Goal: Task Accomplishment & Management: Complete application form

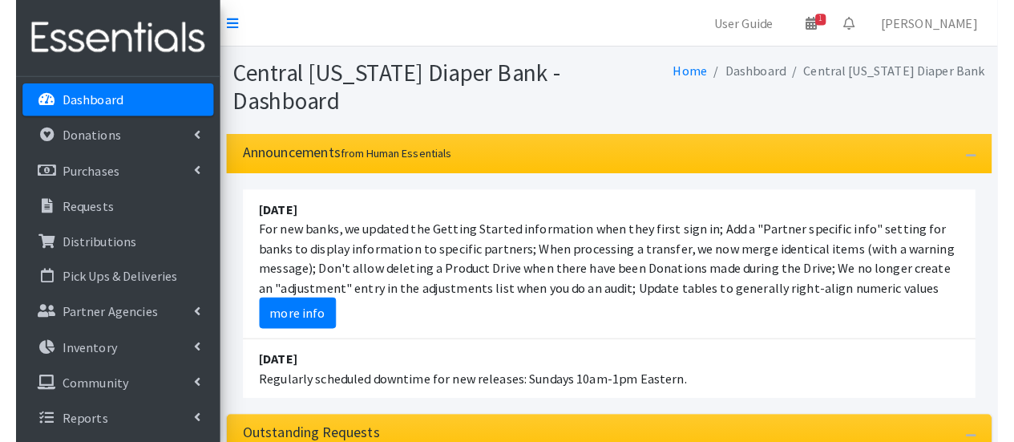
scroll to position [321, 0]
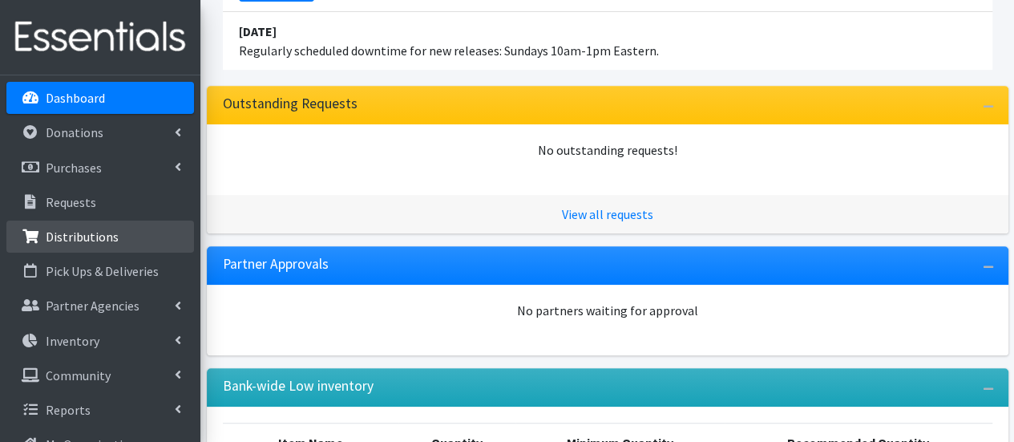
click at [104, 232] on p "Distributions" at bounding box center [82, 237] width 73 height 16
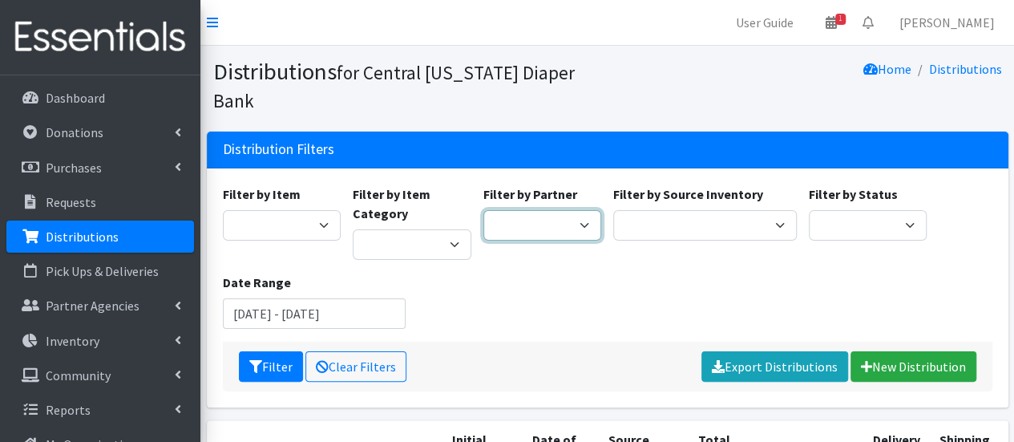
click at [573, 210] on select "All Saints Church Baby Momma Association Bellegrove Missionary Baptist Church F…" at bounding box center [543, 225] width 119 height 30
select select "5171"
click at [484, 210] on select "All Saints Church Baby Momma Association Bellegrove Missionary Baptist Church F…" at bounding box center [543, 225] width 119 height 30
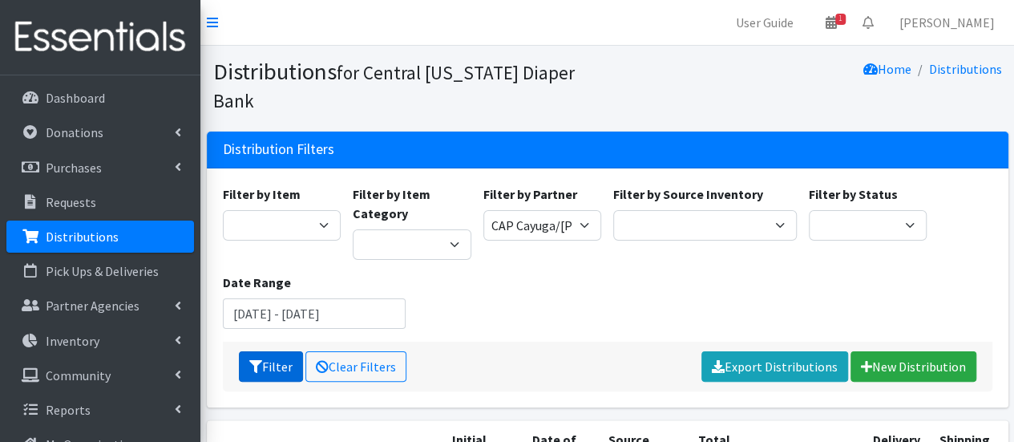
click at [290, 351] on button "Filter" at bounding box center [271, 366] width 64 height 30
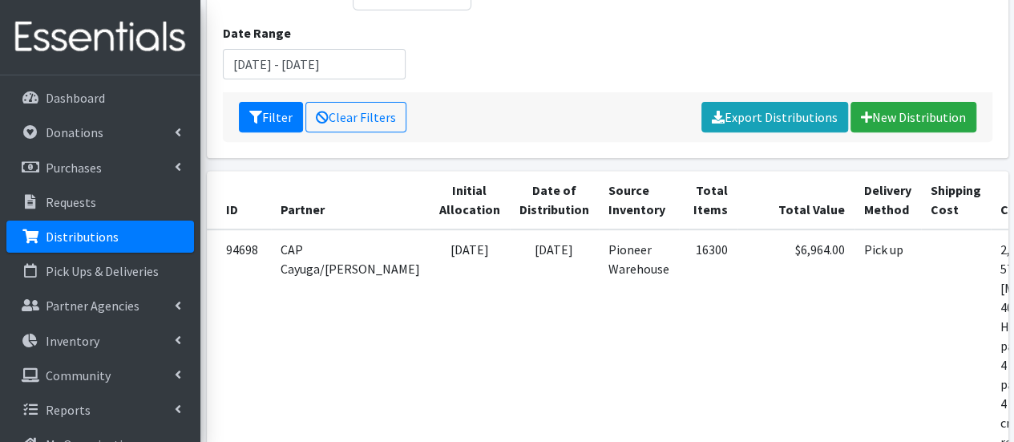
scroll to position [321, 0]
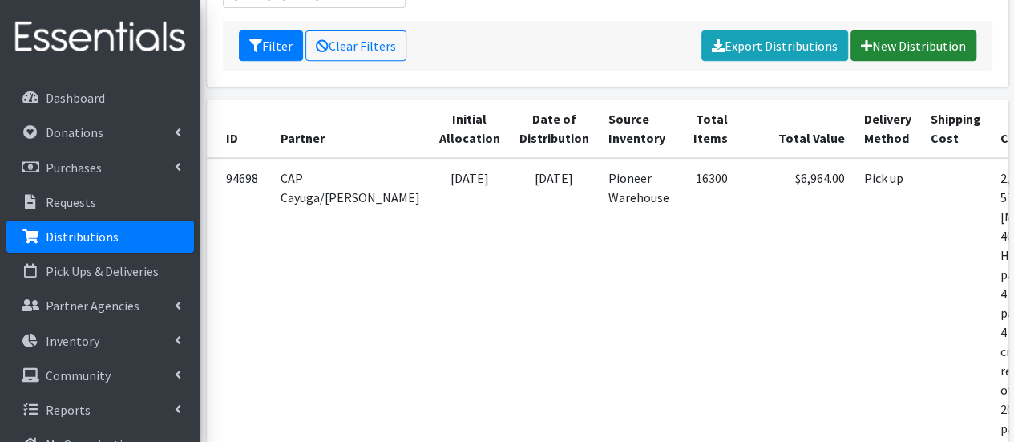
click at [922, 30] on link "New Distribution" at bounding box center [914, 45] width 126 height 30
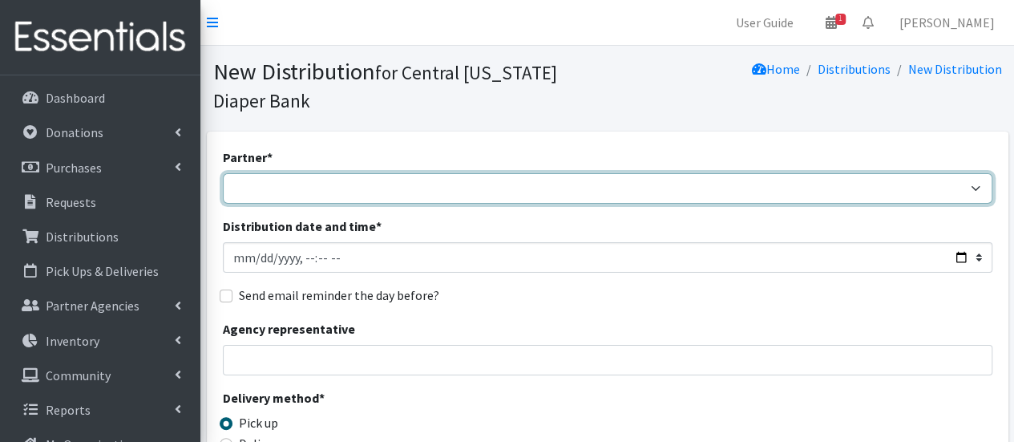
click at [486, 191] on select "All Saints Church Baby Momma Association Bellegrove Missionary Baptist Church F…" at bounding box center [608, 188] width 770 height 30
select select "7049"
click at [223, 173] on select "All Saints Church Baby Momma Association Bellegrove Missionary Baptist Church F…" at bounding box center [608, 188] width 770 height 30
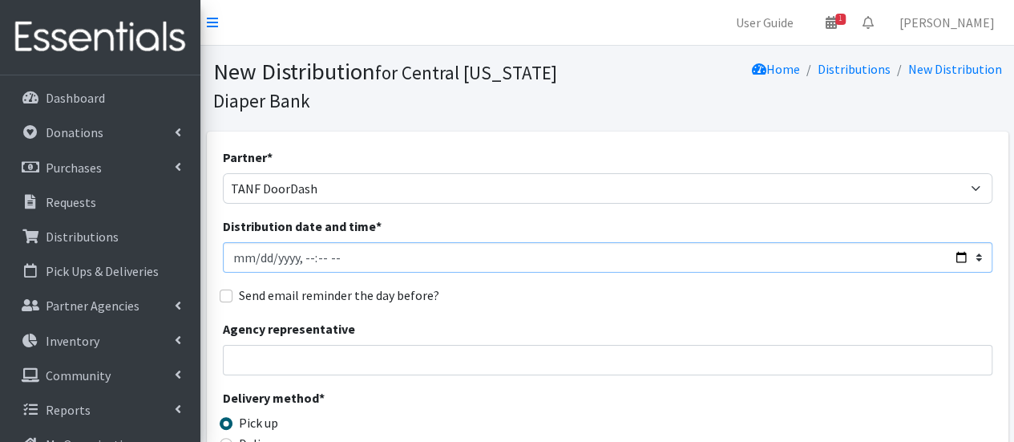
click at [262, 259] on input "Distribution date and time *" at bounding box center [608, 257] width 770 height 30
click at [257, 259] on input "Distribution date and time *" at bounding box center [608, 257] width 770 height 30
click at [305, 261] on input "Distribution date and time *" at bounding box center [608, 257] width 770 height 30
type input "2025-08-25T10:00"
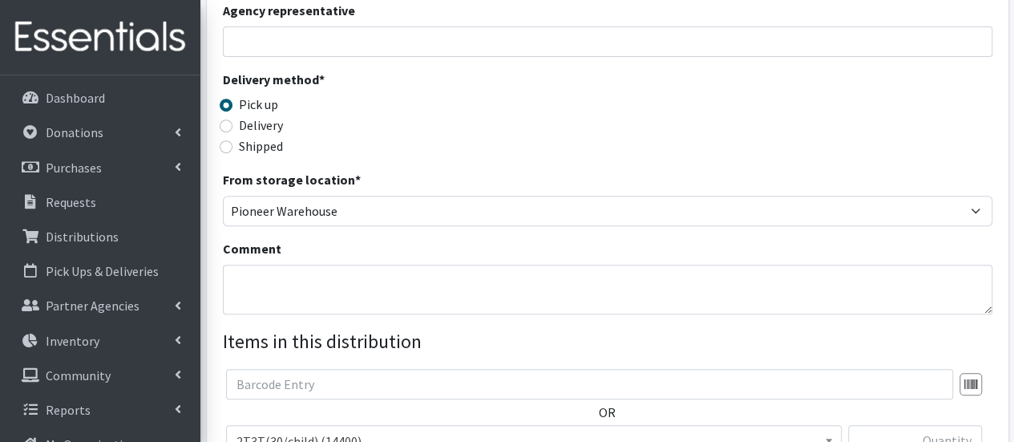
scroll to position [321, 0]
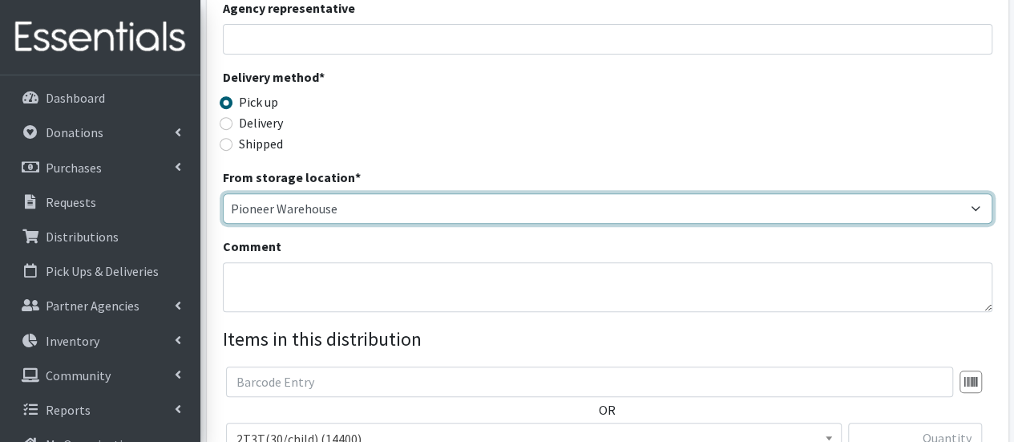
drag, startPoint x: 334, startPoint y: 214, endPoint x: 326, endPoint y: 221, distance: 10.8
click at [334, 214] on select "Pioneer Warehouse TANF" at bounding box center [608, 208] width 770 height 30
select select "470"
click at [223, 193] on select "Pioneer Warehouse TANF" at bounding box center [608, 208] width 770 height 30
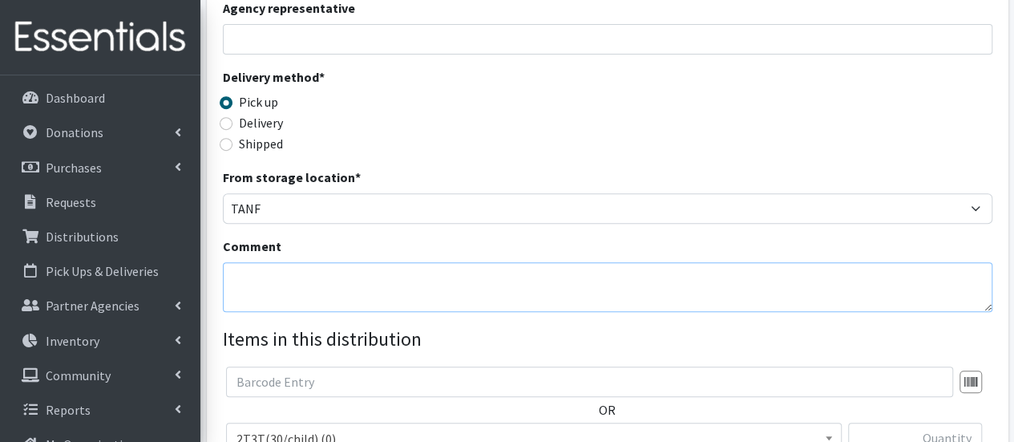
click at [290, 287] on textarea "Comment" at bounding box center [608, 287] width 770 height 50
type textarea "w"
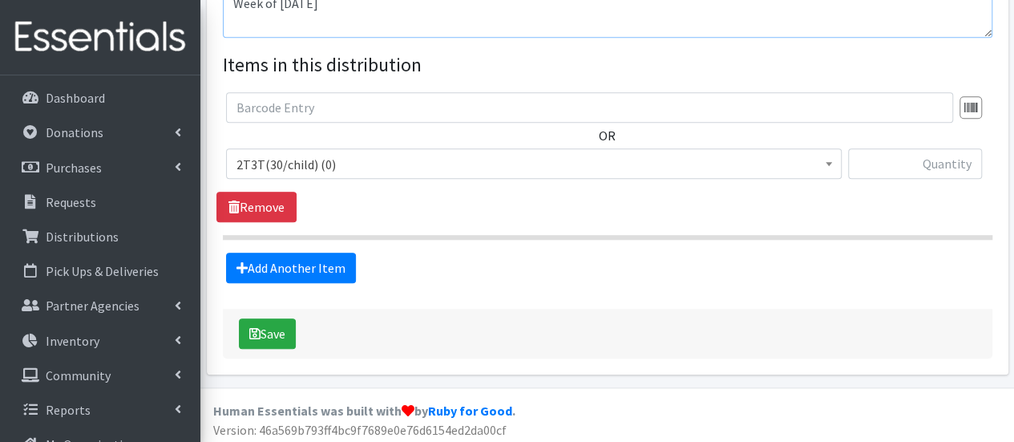
scroll to position [598, 0]
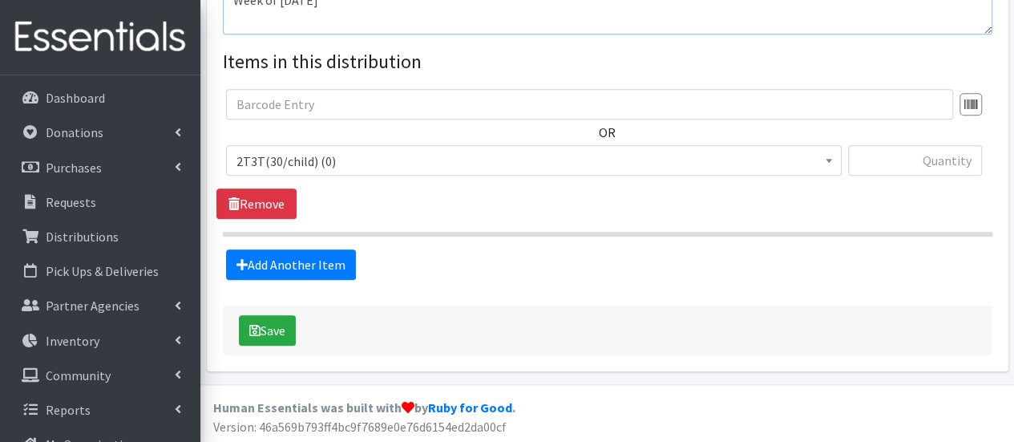
type textarea "Week of [DATE]"
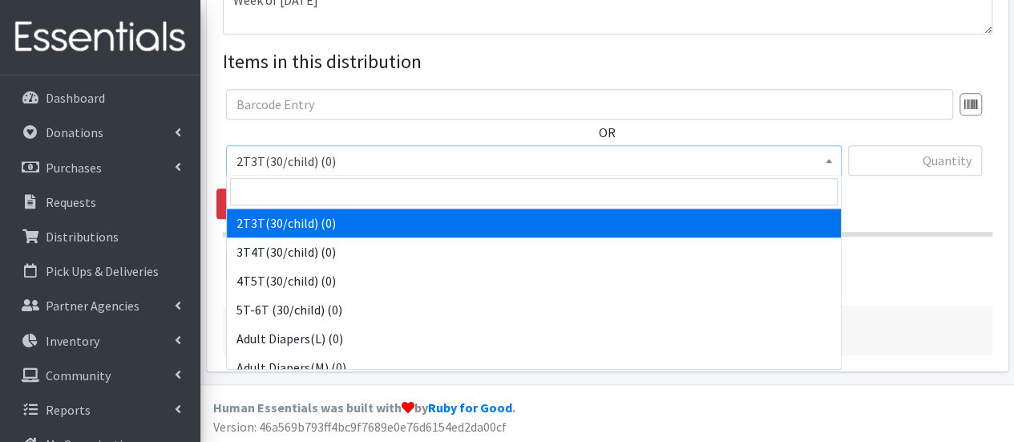
click at [357, 161] on span "2T3T(30/child) (0)" at bounding box center [534, 161] width 595 height 22
click at [345, 188] on input "search" at bounding box center [534, 191] width 608 height 27
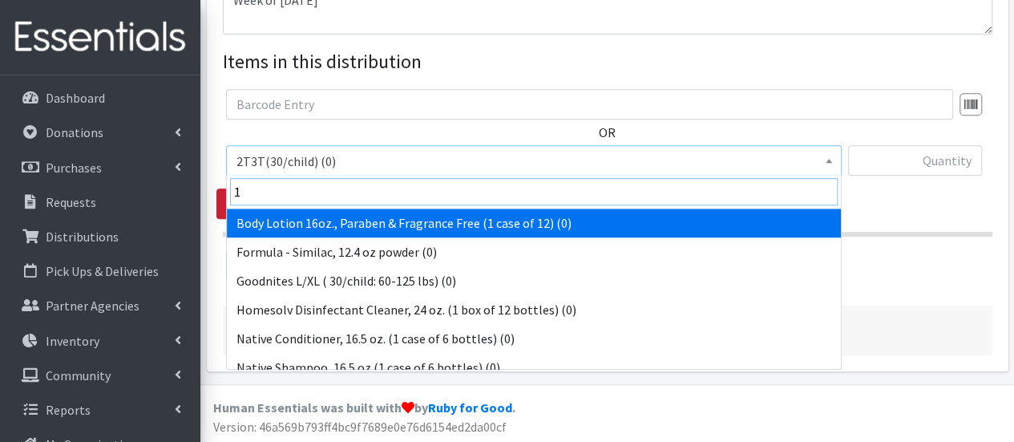
drag, startPoint x: 340, startPoint y: 200, endPoint x: 220, endPoint y: 191, distance: 120.6
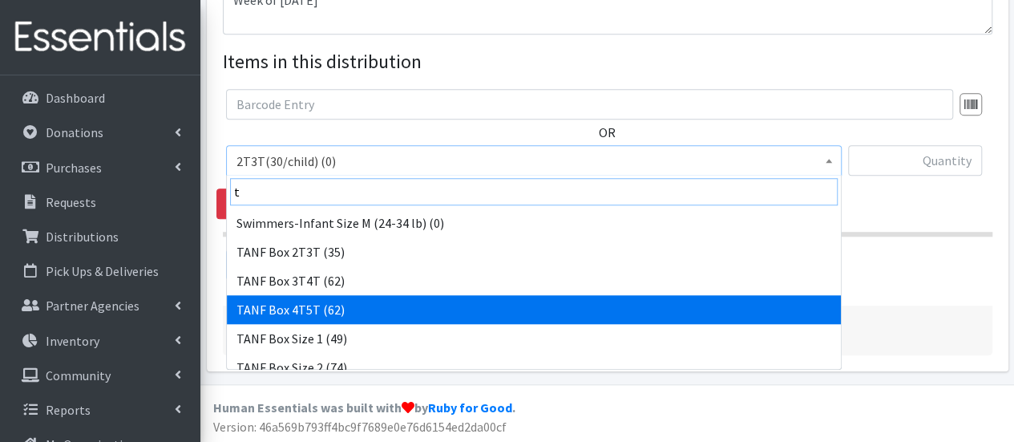
scroll to position [802, 0]
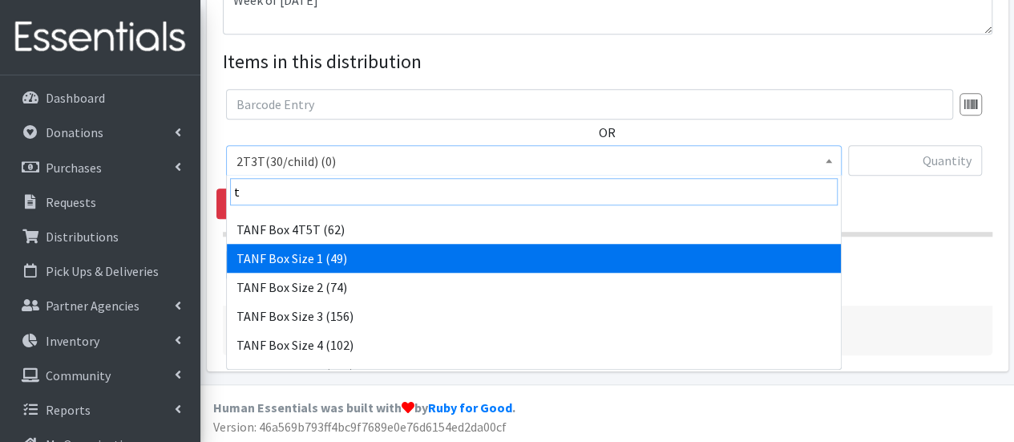
type input "t"
select select "15517"
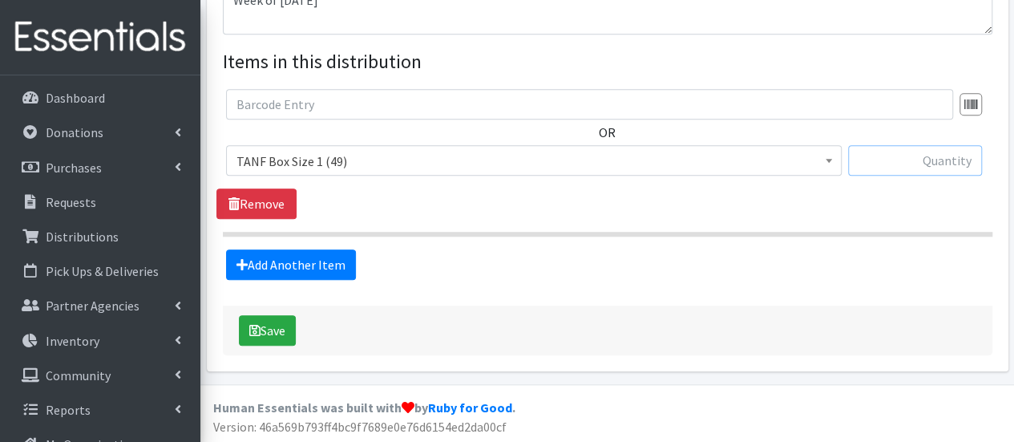
click at [924, 158] on input "text" at bounding box center [915, 160] width 134 height 30
type input "2"
click at [295, 258] on link "Add Another Item" at bounding box center [291, 264] width 130 height 30
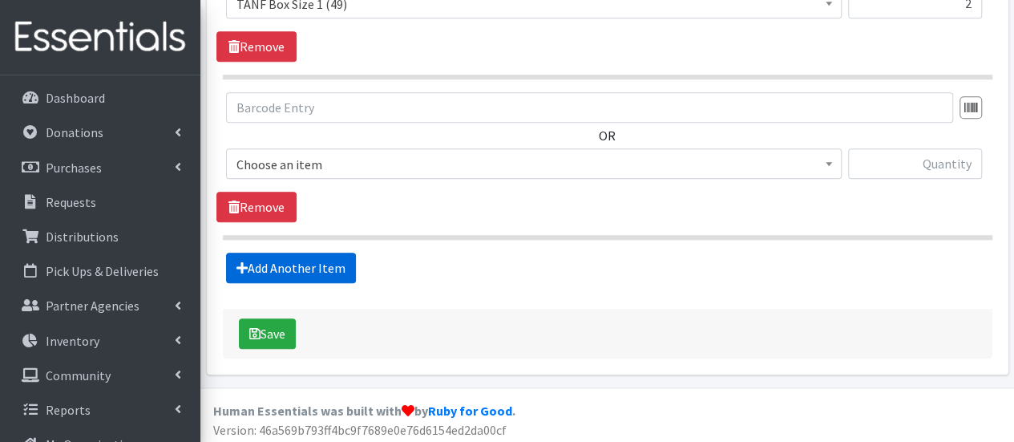
scroll to position [757, 0]
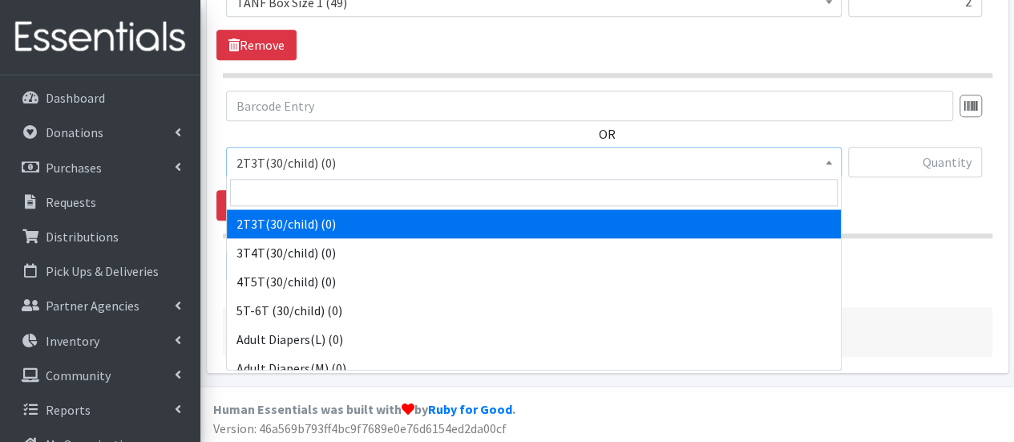
click at [314, 167] on span "2T3T(30/child) (0)" at bounding box center [534, 163] width 595 height 22
click at [315, 187] on input "search" at bounding box center [534, 192] width 608 height 27
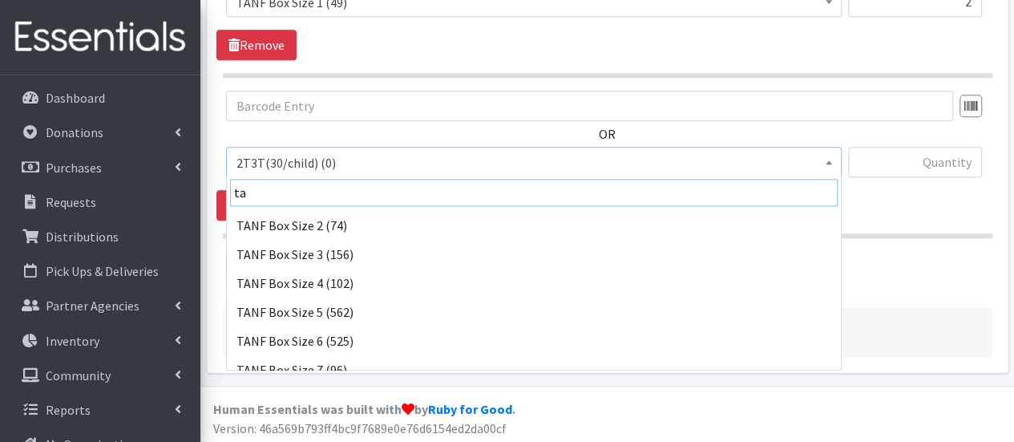
scroll to position [241, 0]
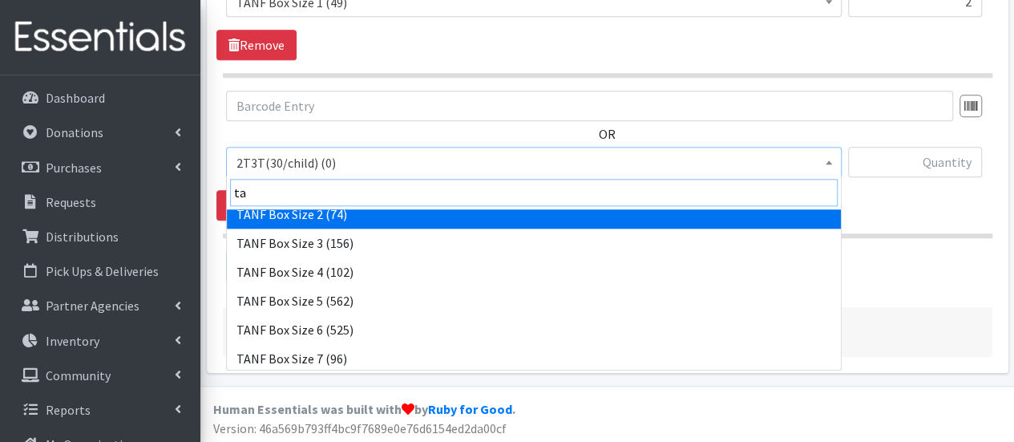
type input "ta"
select select "15521"
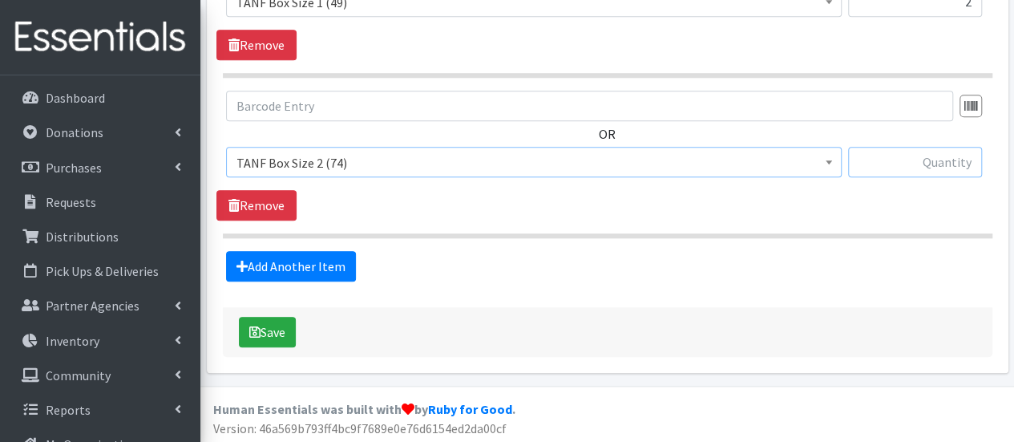
click at [904, 160] on input "text" at bounding box center [915, 162] width 134 height 30
type input "1"
click at [298, 261] on link "Add Another Item" at bounding box center [291, 266] width 130 height 30
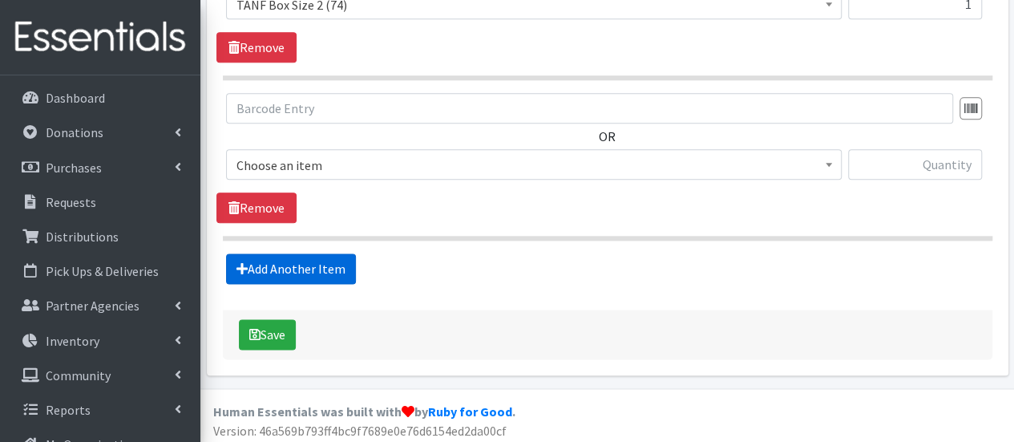
scroll to position [917, 0]
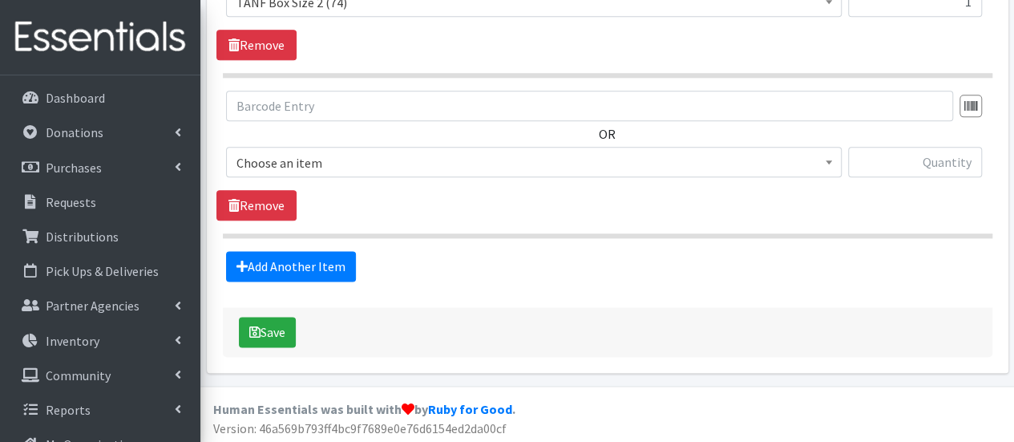
click at [338, 162] on span "Choose an item" at bounding box center [534, 163] width 595 height 22
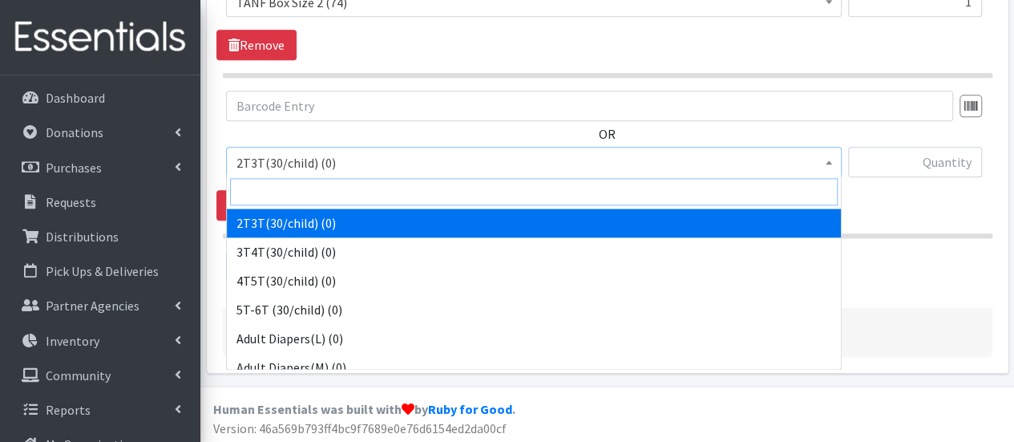
click at [332, 197] on input "search" at bounding box center [534, 191] width 608 height 27
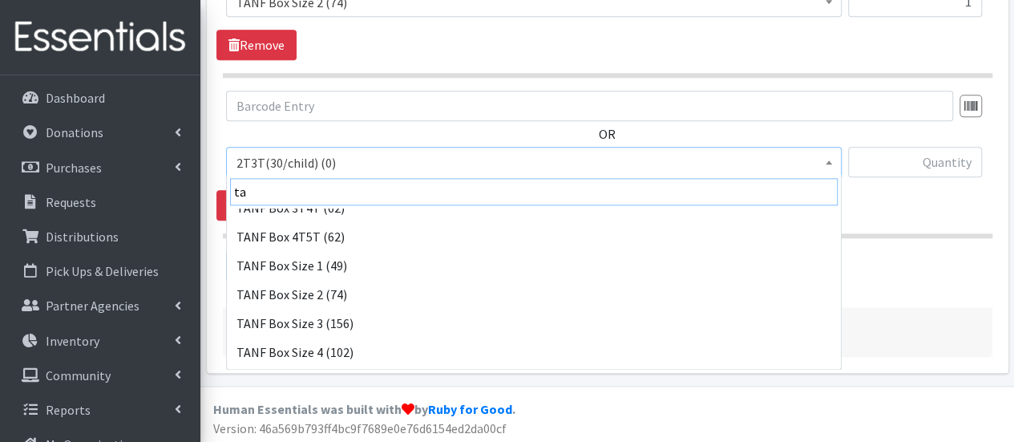
scroll to position [241, 0]
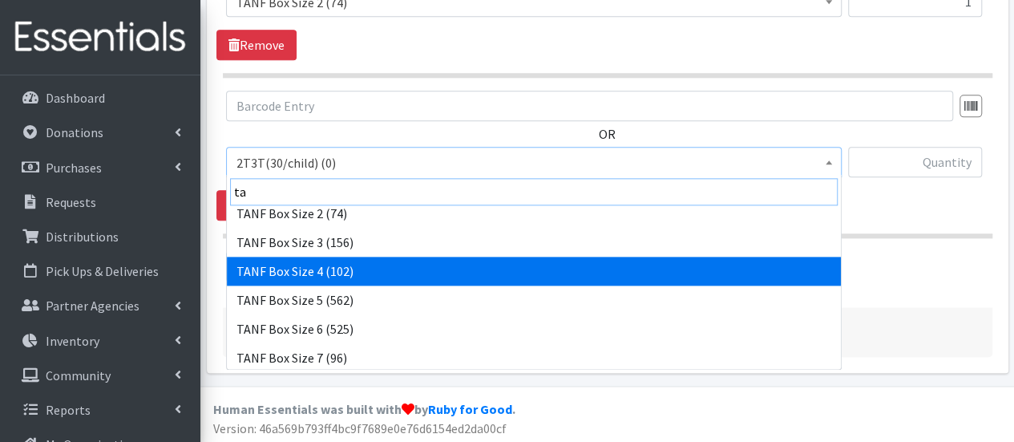
type input "ta"
select select "15524"
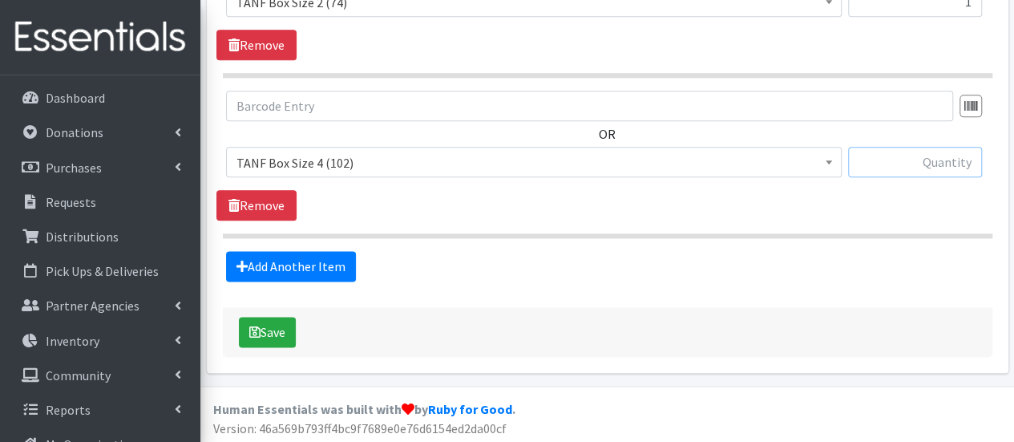
click at [881, 163] on input "text" at bounding box center [915, 162] width 134 height 30
type input "9"
type input "8"
click at [311, 259] on link "Add Another Item" at bounding box center [291, 266] width 130 height 30
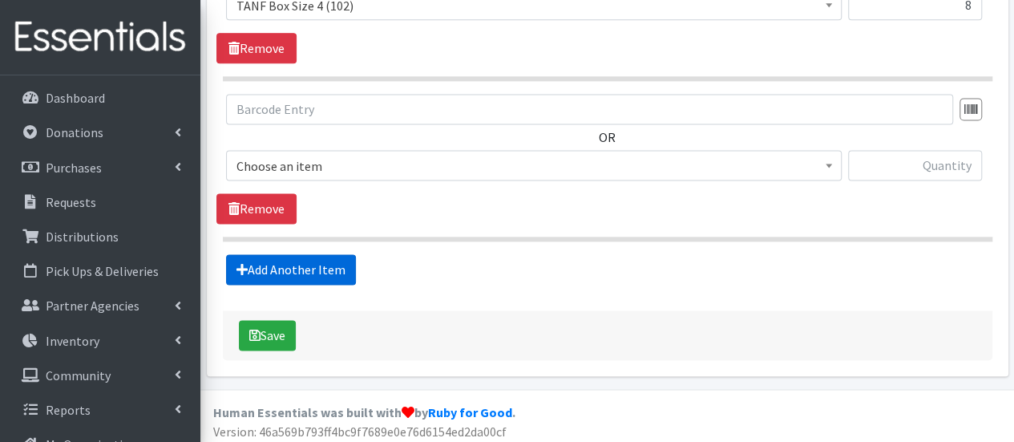
scroll to position [1076, 0]
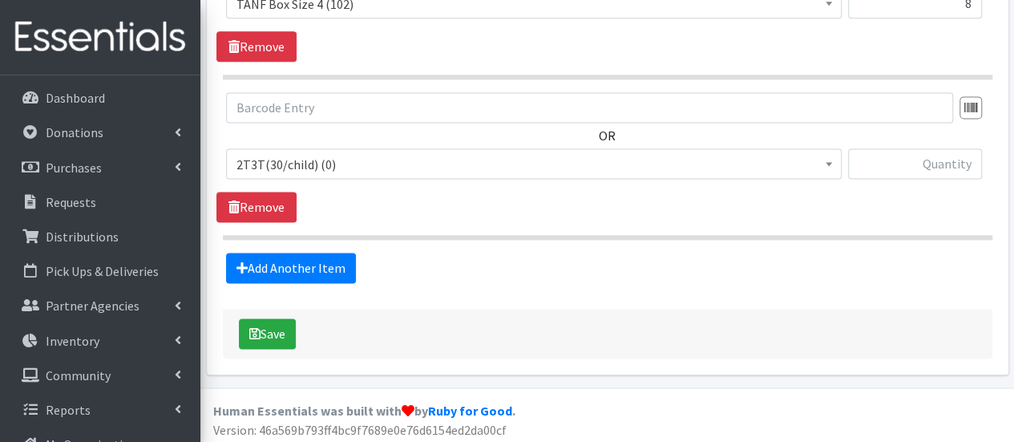
click at [328, 164] on span "2T3T(30/child) (0)" at bounding box center [534, 164] width 595 height 22
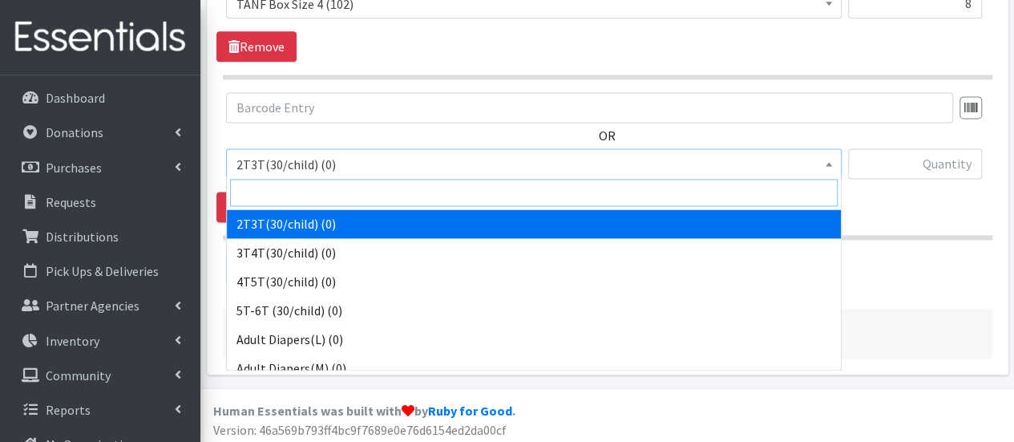
click at [328, 192] on input "search" at bounding box center [534, 192] width 608 height 27
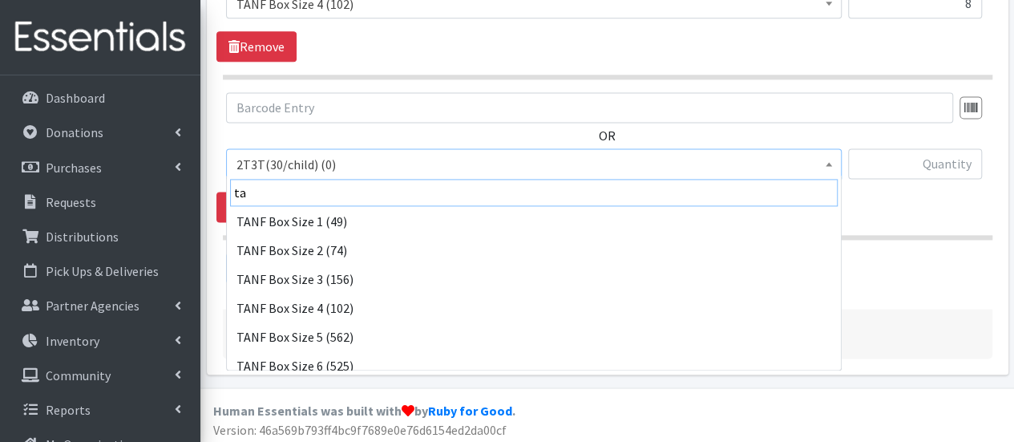
scroll to position [241, 0]
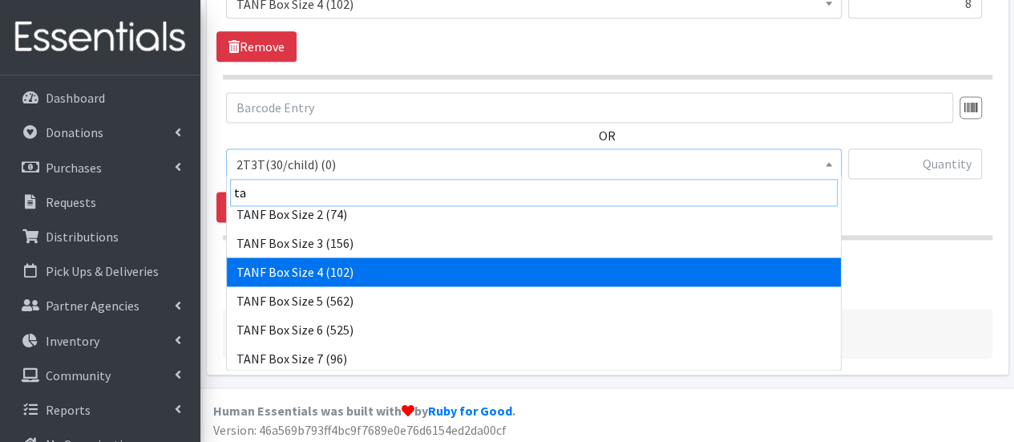
type input "ta"
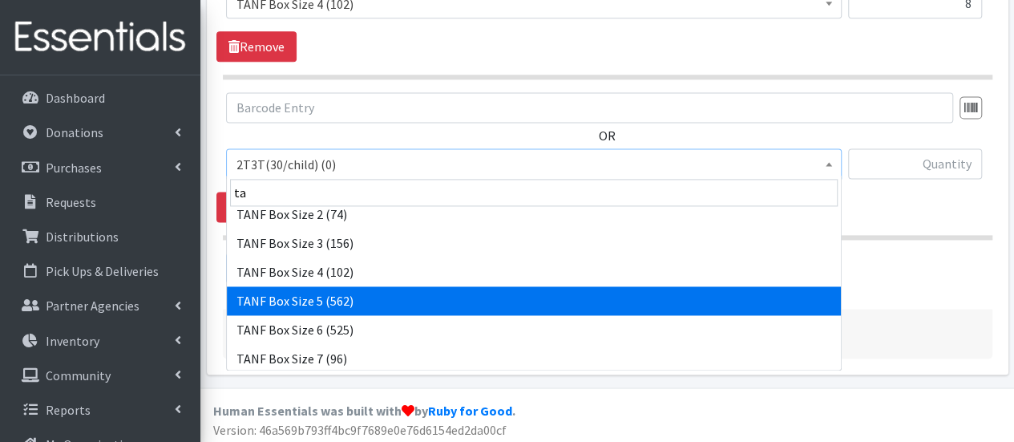
select select "15525"
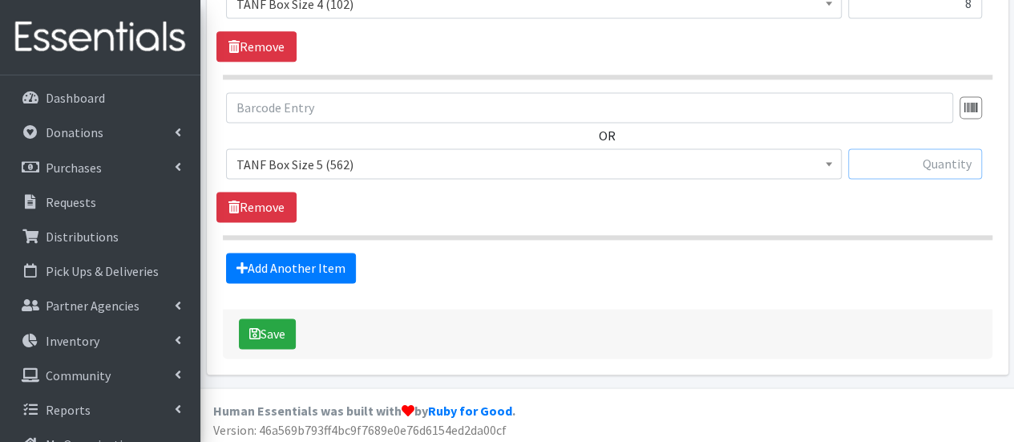
click at [871, 168] on input "text" at bounding box center [915, 163] width 134 height 30
type input "4"
click at [328, 255] on link "Add Another Item" at bounding box center [291, 268] width 130 height 30
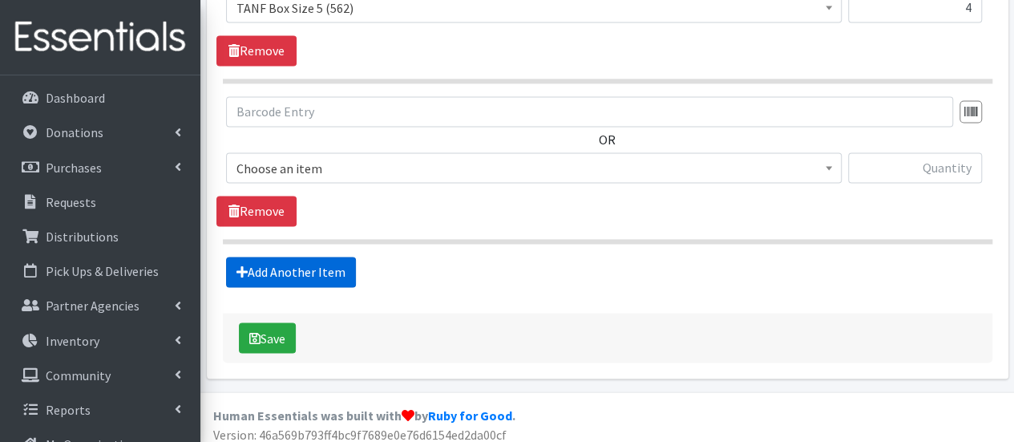
scroll to position [1237, 0]
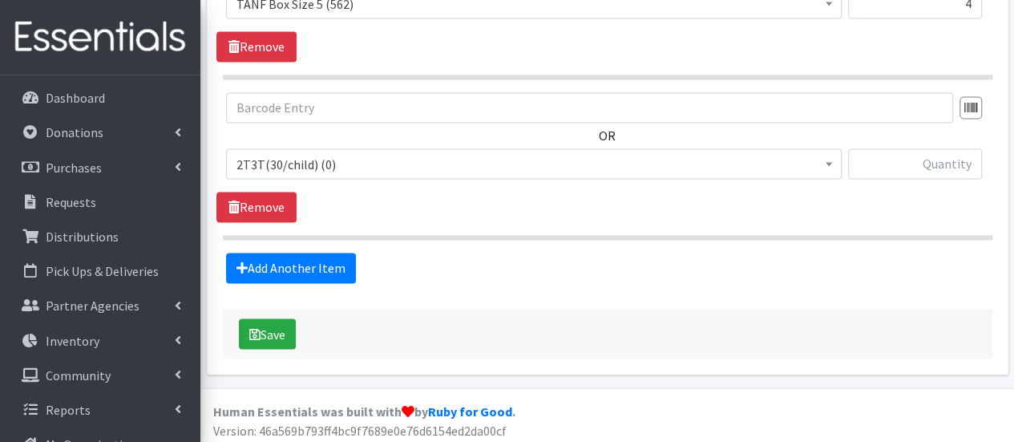
click at [340, 162] on span "2T3T(30/child) (0)" at bounding box center [534, 164] width 595 height 22
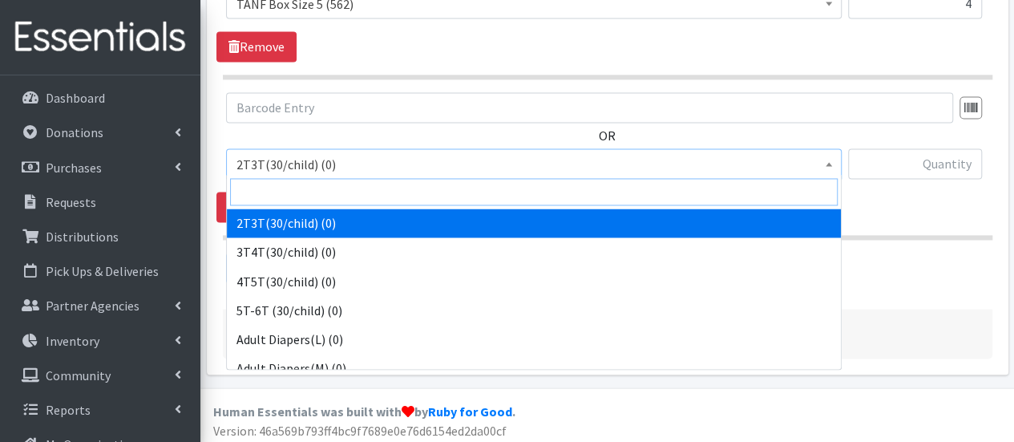
click at [358, 198] on input "search" at bounding box center [534, 191] width 608 height 27
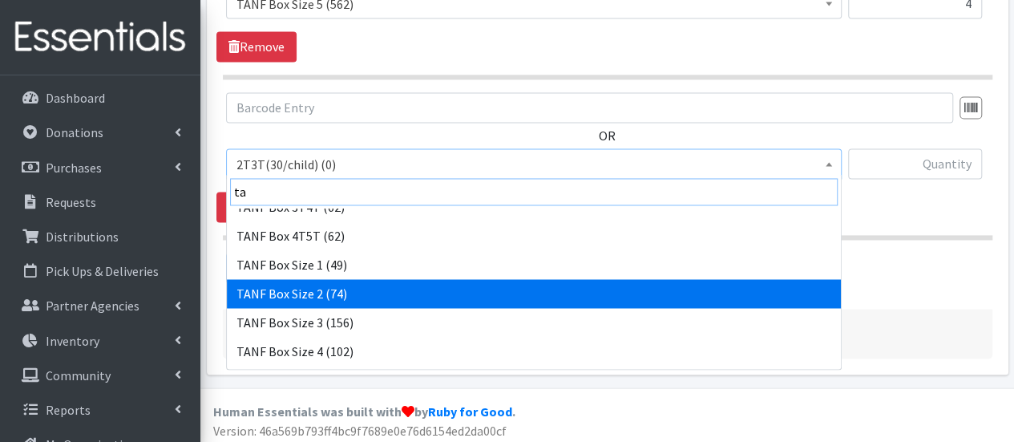
scroll to position [241, 0]
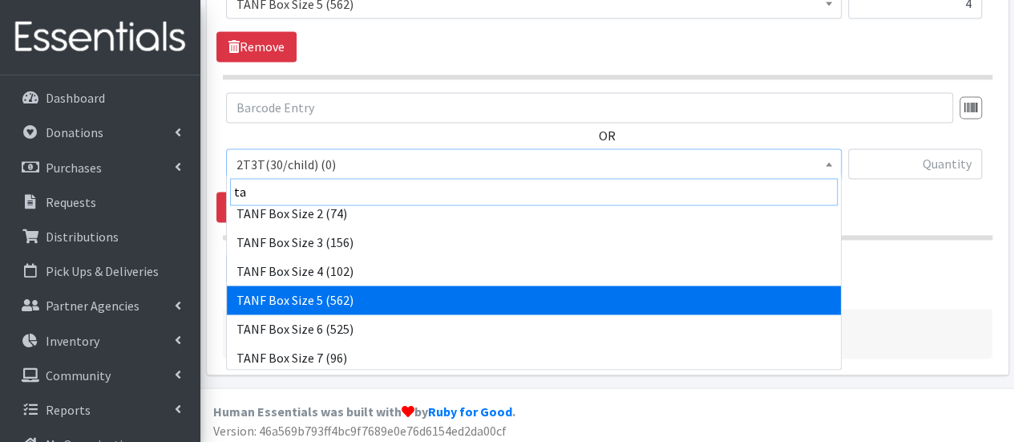
type input "ta"
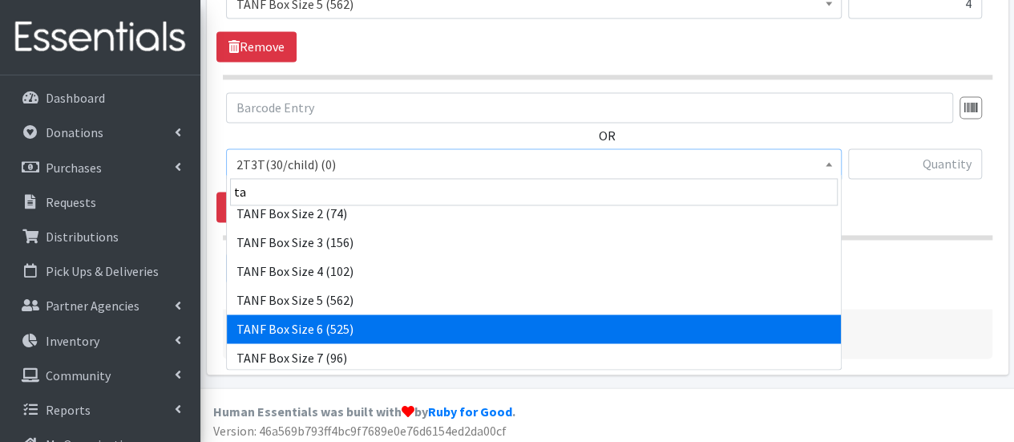
select select "15526"
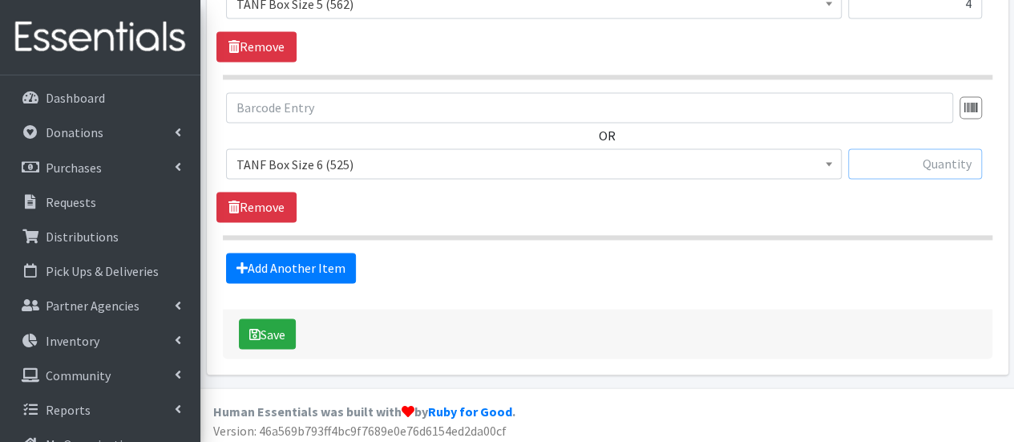
click at [913, 153] on input "text" at bounding box center [915, 163] width 134 height 30
type input "4"
click at [356, 264] on div "Add Another Item" at bounding box center [608, 268] width 782 height 30
click at [346, 265] on link "Add Another Item" at bounding box center [291, 268] width 130 height 30
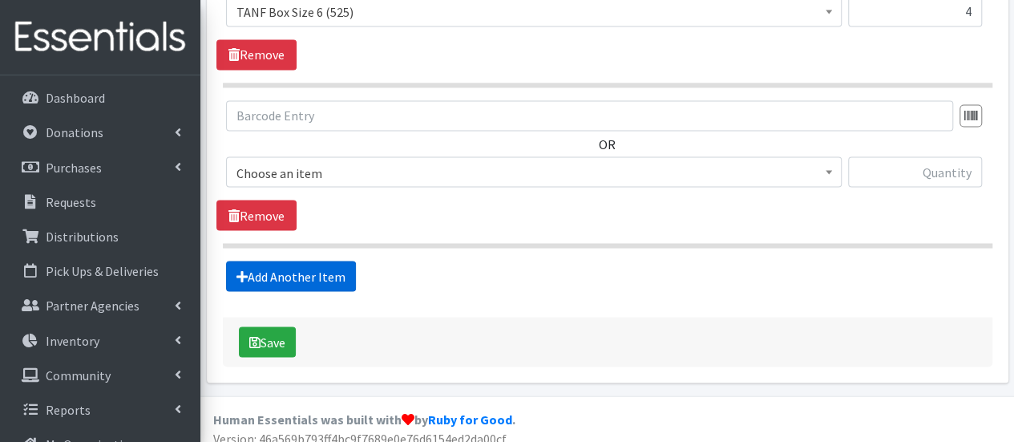
scroll to position [1395, 0]
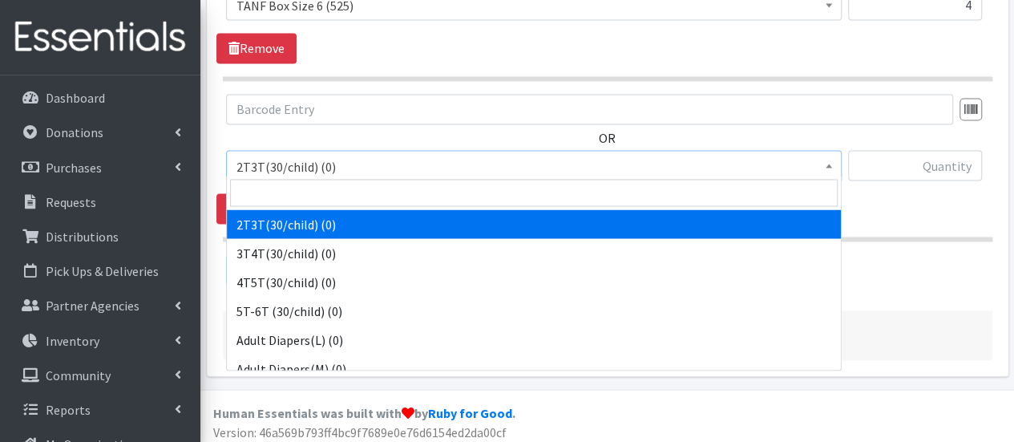
drag, startPoint x: 338, startPoint y: 156, endPoint x: 333, endPoint y: 188, distance: 32.4
click at [338, 156] on span "2T3T(30/child) (0)" at bounding box center [534, 166] width 595 height 22
click at [334, 199] on input "search" at bounding box center [534, 192] width 608 height 27
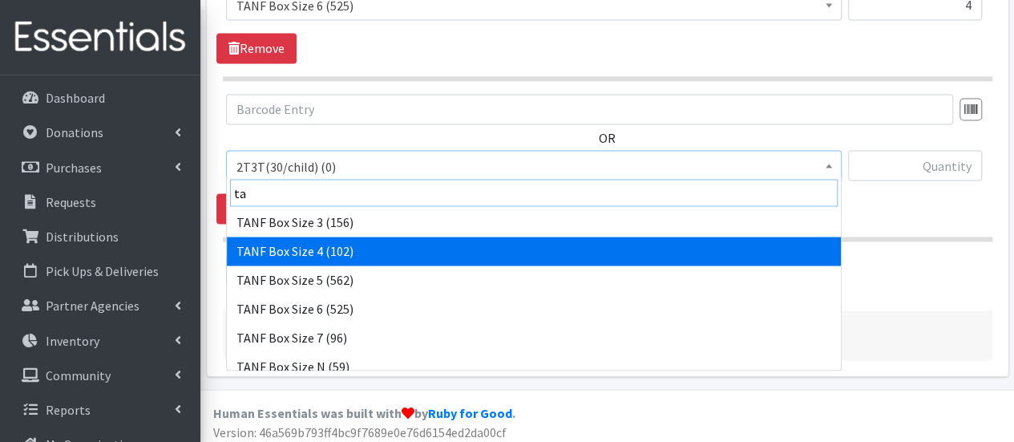
scroll to position [273, 0]
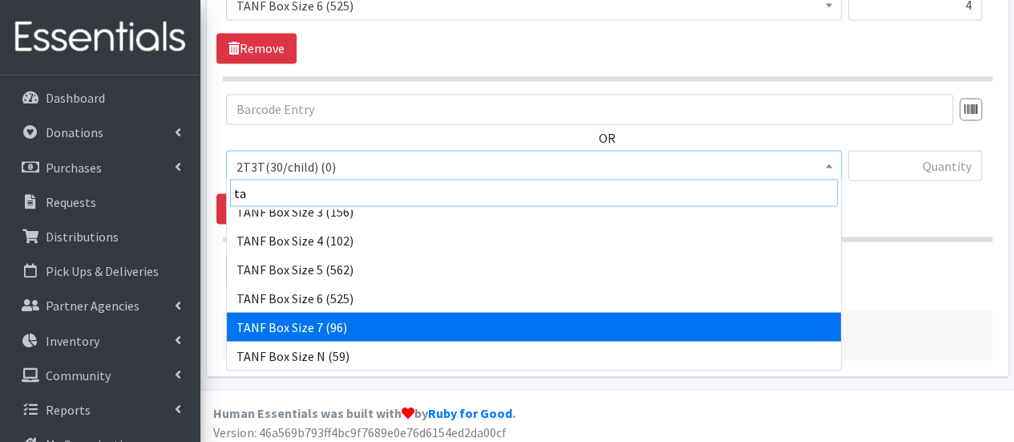
type input "ta"
select select "15527"
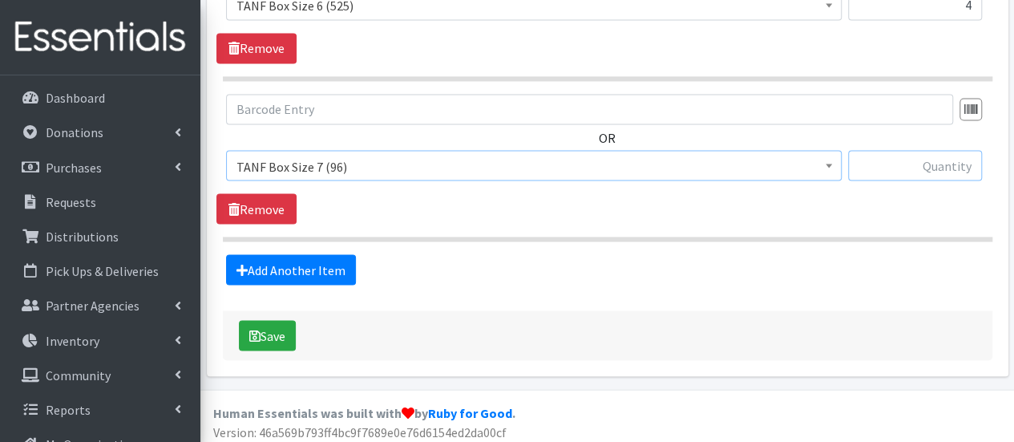
click at [890, 164] on input "text" at bounding box center [915, 165] width 134 height 30
type input "15"
click at [329, 263] on link "Add Another Item" at bounding box center [291, 269] width 130 height 30
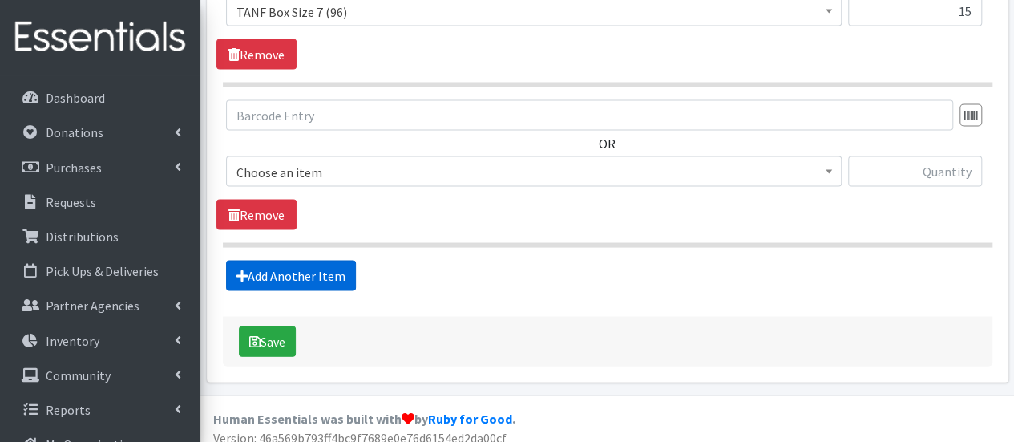
scroll to position [1556, 0]
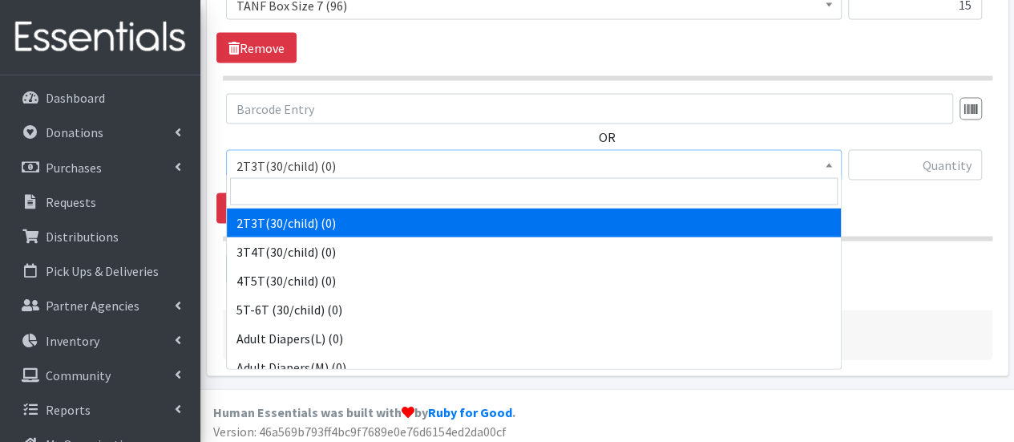
click at [387, 161] on span "2T3T(30/child) (0)" at bounding box center [534, 166] width 595 height 22
click at [382, 193] on input "search" at bounding box center [534, 191] width 608 height 27
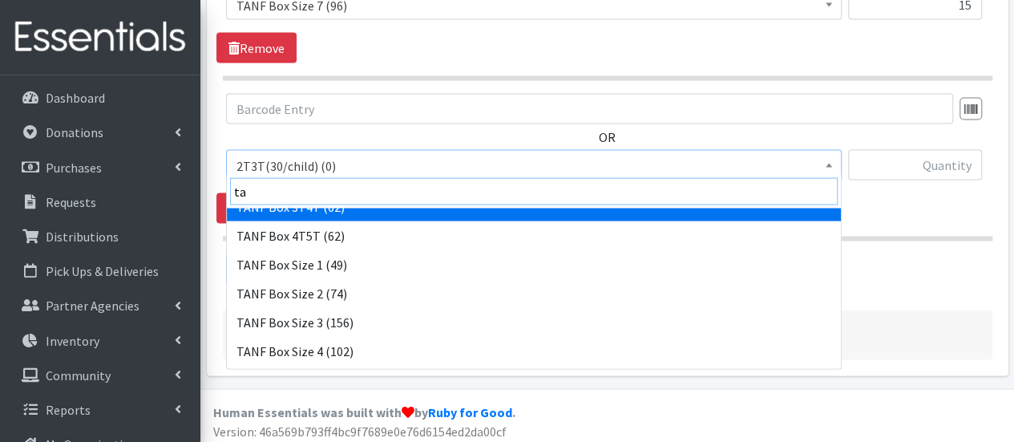
scroll to position [80, 0]
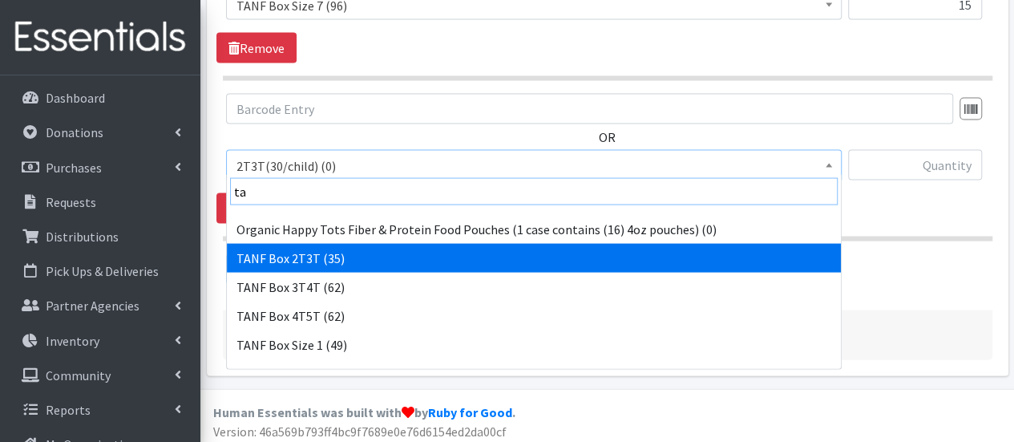
type input "ta"
select select "15528"
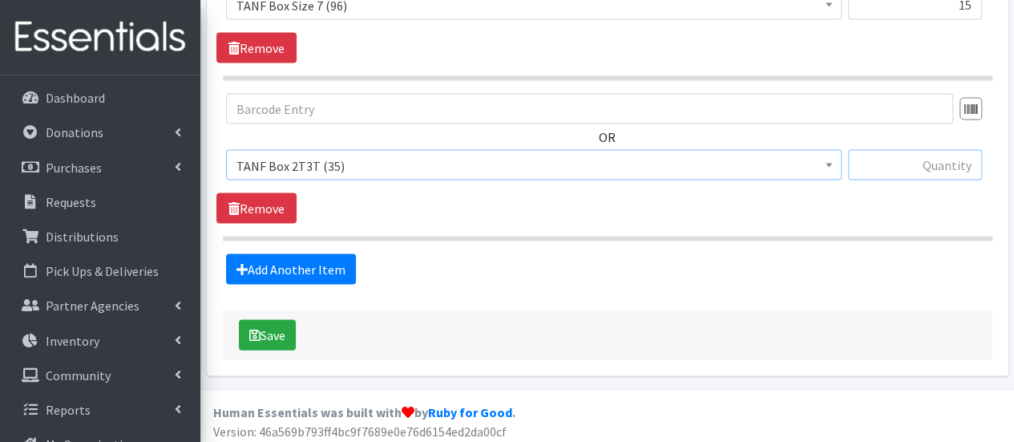
click at [896, 163] on input "text" at bounding box center [915, 165] width 134 height 30
type input "1"
click at [284, 255] on link "Add Another Item" at bounding box center [291, 269] width 130 height 30
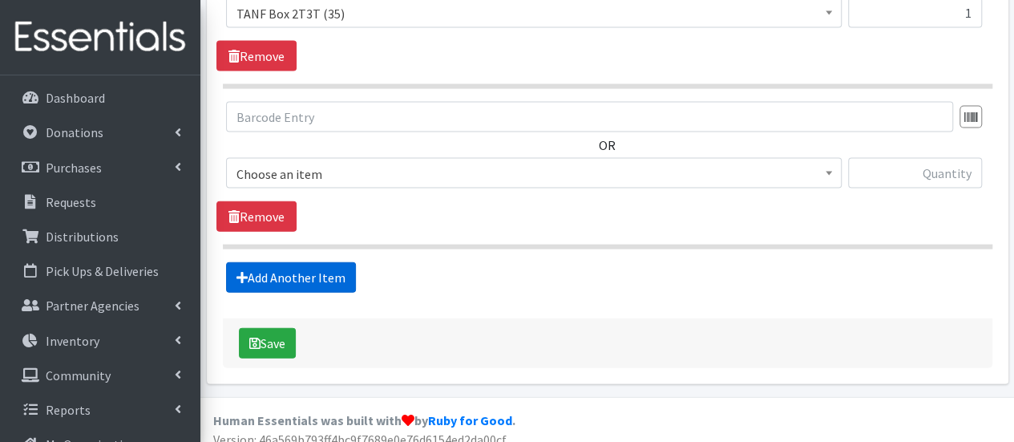
scroll to position [1715, 0]
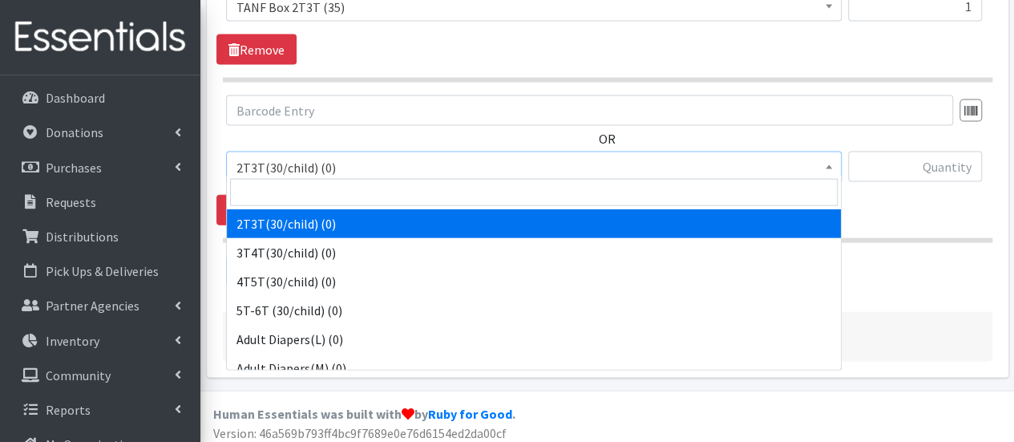
click at [319, 156] on span "2T3T(30/child) (0)" at bounding box center [534, 167] width 595 height 22
click at [314, 187] on input "search" at bounding box center [534, 192] width 608 height 27
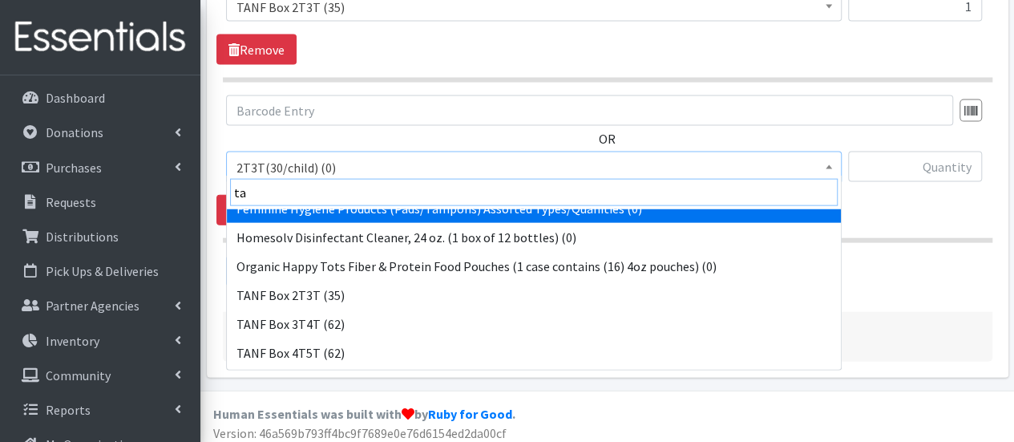
scroll to position [80, 0]
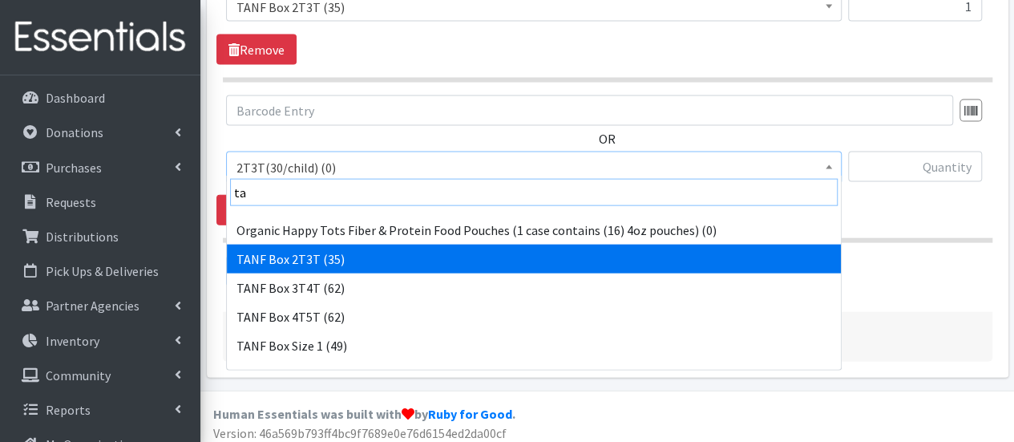
type input "ta"
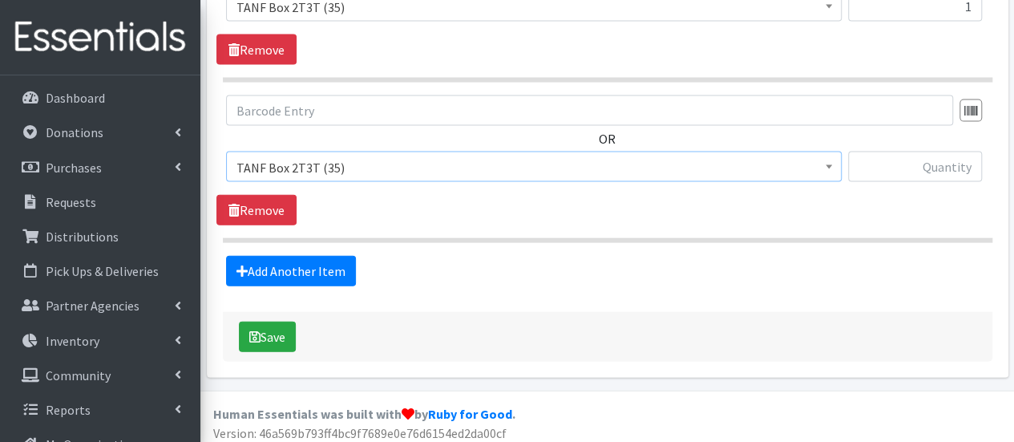
click at [436, 163] on span "TANF Box 2T3T (35)" at bounding box center [534, 167] width 595 height 22
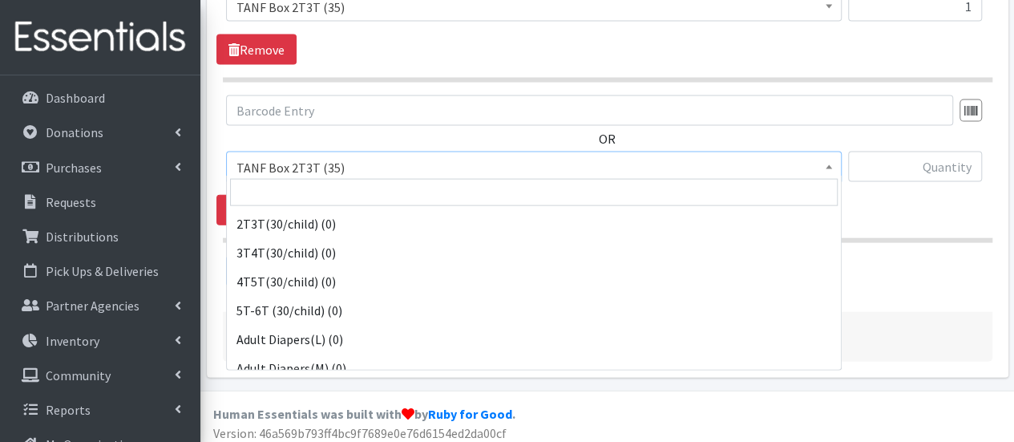
scroll to position [1039, 0]
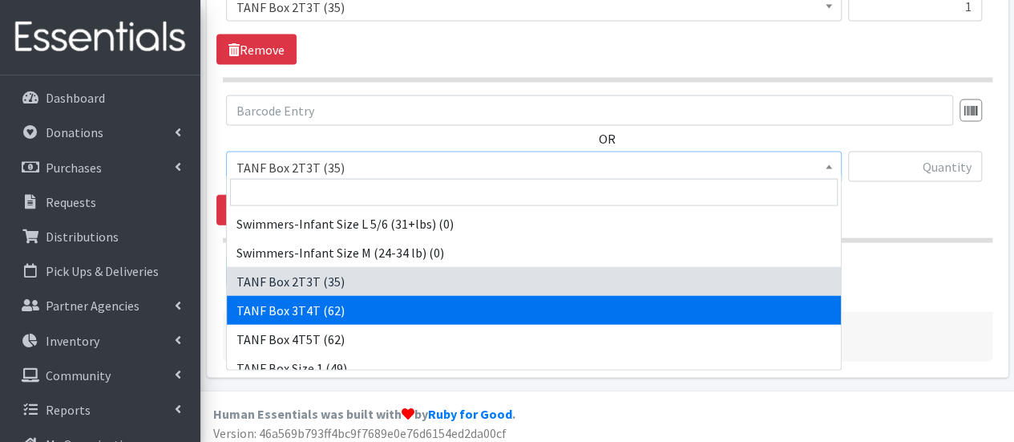
select select "15529"
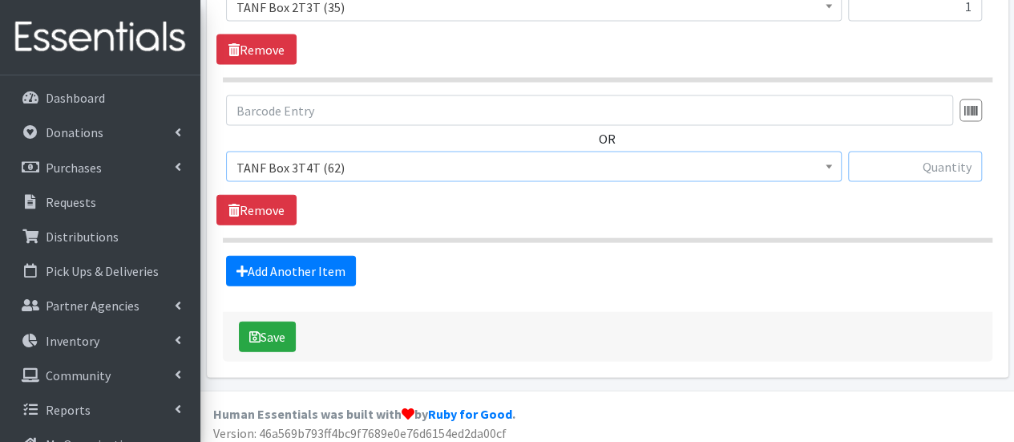
click at [958, 164] on input "text" at bounding box center [915, 167] width 134 height 30
type input "2"
click at [340, 256] on link "Add Another Item" at bounding box center [291, 271] width 130 height 30
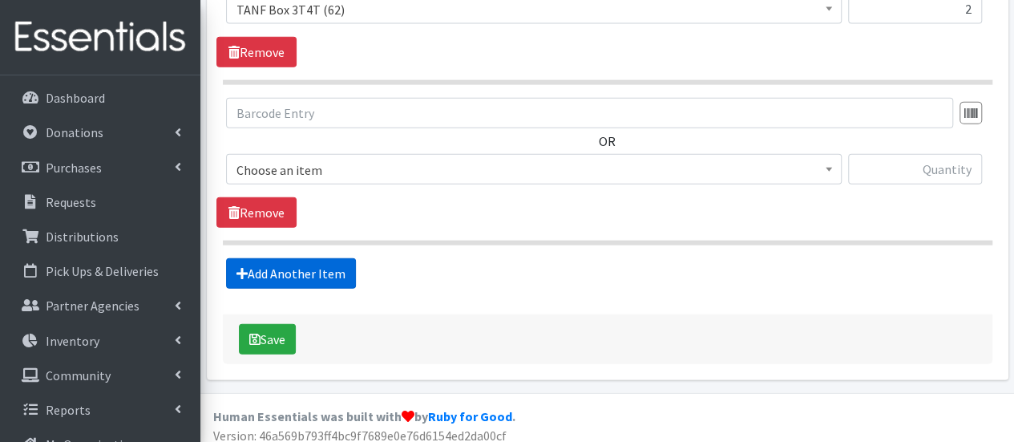
scroll to position [1875, 0]
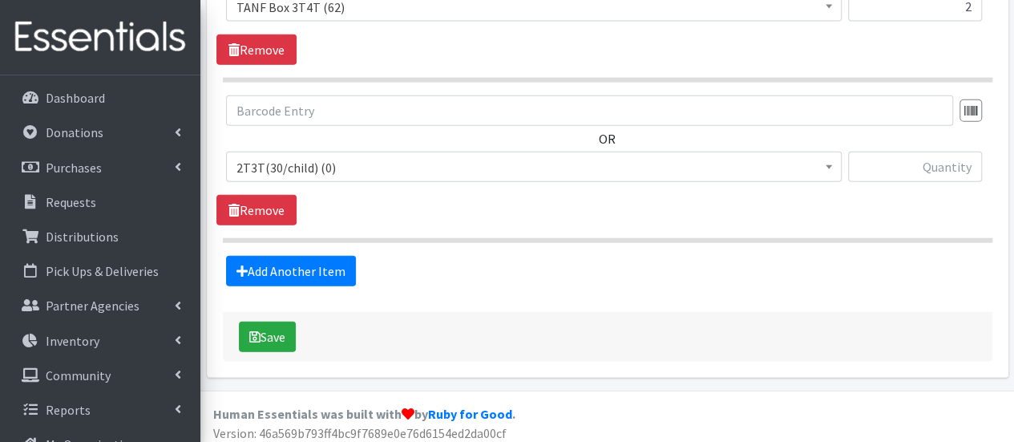
click at [346, 166] on span "2T3T(30/child) (0)" at bounding box center [534, 167] width 595 height 22
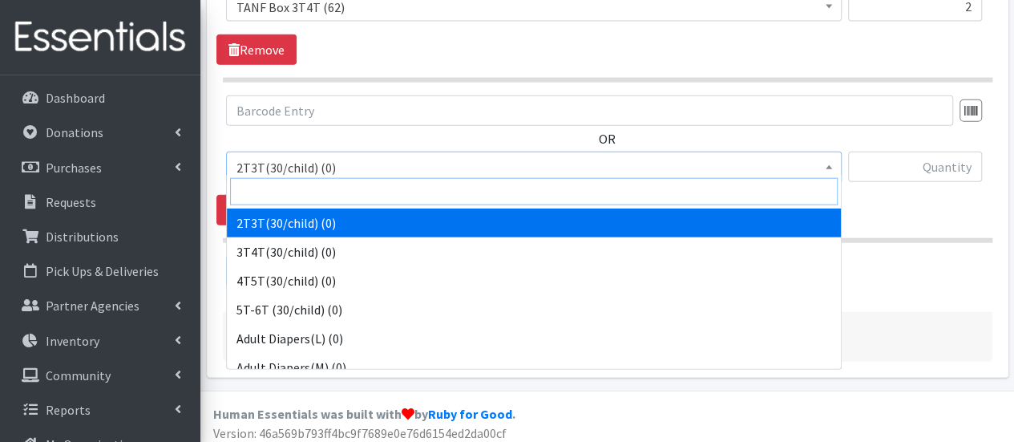
click at [348, 187] on input "search" at bounding box center [534, 191] width 608 height 27
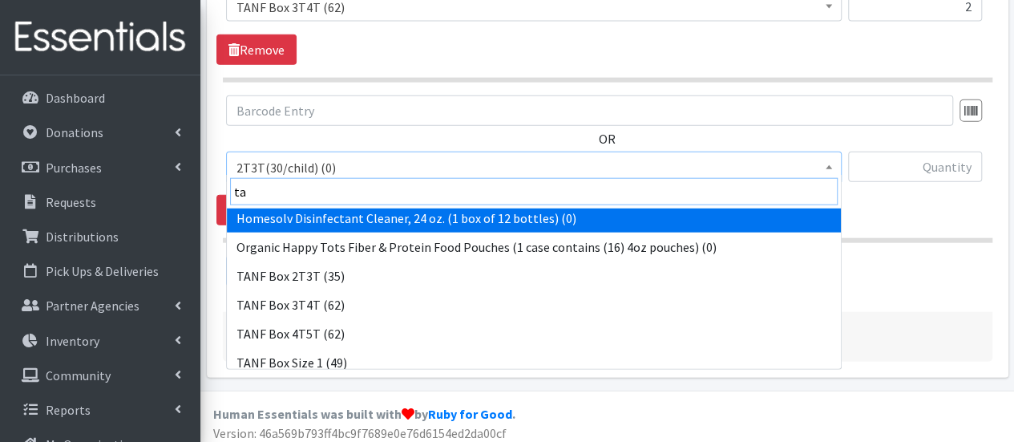
scroll to position [160, 0]
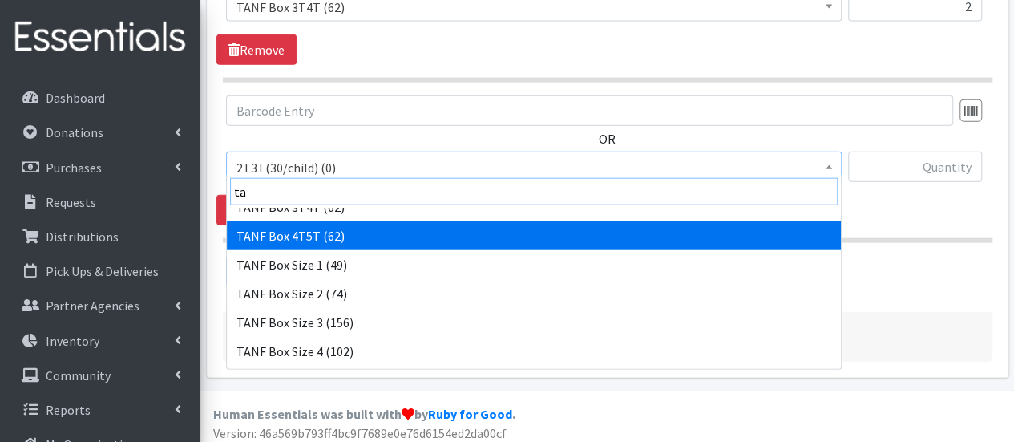
type input "ta"
select select "15531"
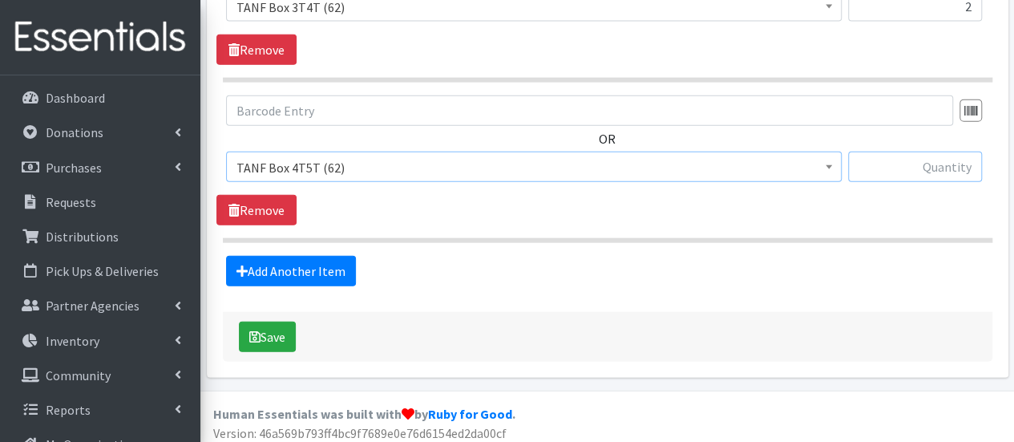
click at [889, 160] on input "text" at bounding box center [915, 167] width 134 height 30
type input "3"
click at [289, 330] on button "Save" at bounding box center [267, 337] width 57 height 30
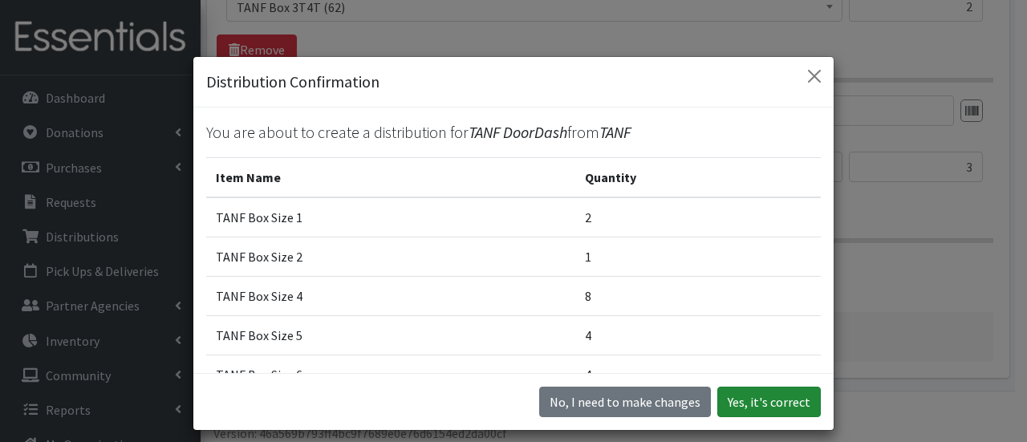
click at [783, 407] on button "Yes, it's correct" at bounding box center [768, 402] width 103 height 30
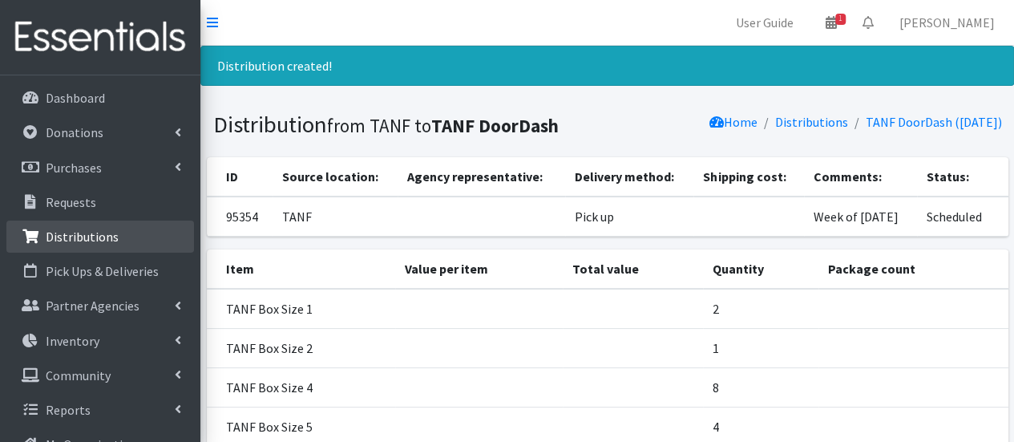
click at [77, 229] on p "Distributions" at bounding box center [82, 237] width 73 height 16
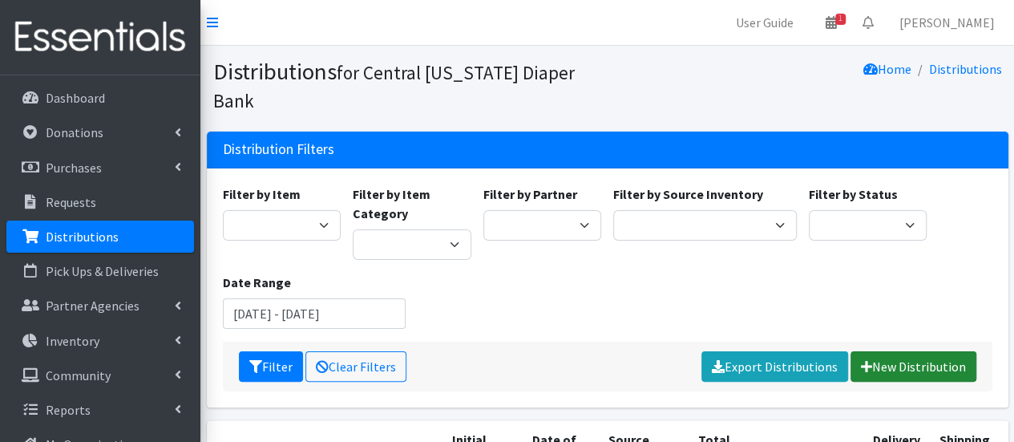
click at [939, 351] on link "New Distribution" at bounding box center [914, 366] width 126 height 30
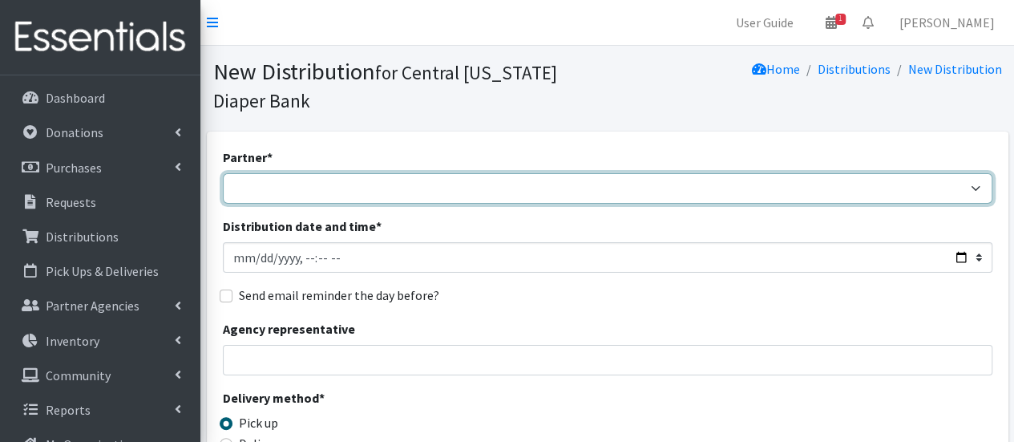
click at [433, 187] on select "All Saints Church Baby Momma Association Bellegrove Missionary Baptist Church F…" at bounding box center [608, 188] width 770 height 30
select select "5171"
click at [223, 173] on select "All Saints Church Baby Momma Association Bellegrove Missionary Baptist Church F…" at bounding box center [608, 188] width 770 height 30
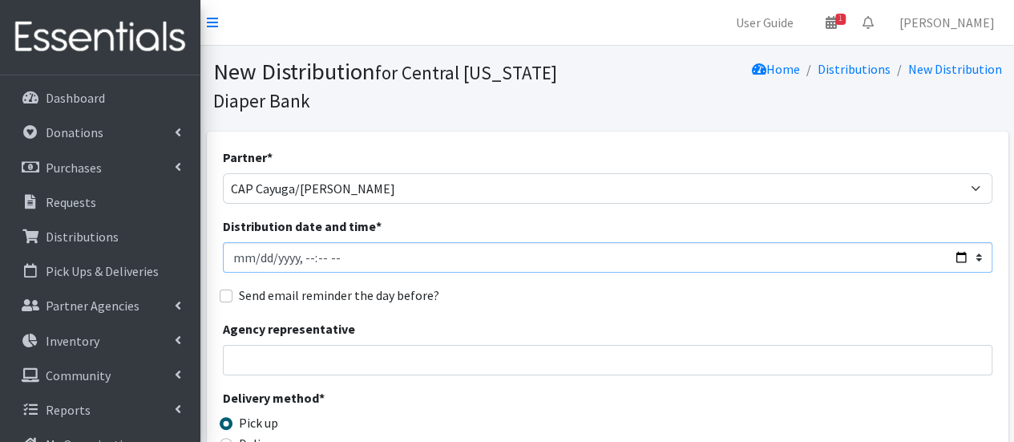
click at [257, 259] on input "Distribution date and time *" at bounding box center [608, 257] width 770 height 30
type input "2025-08-25T12:00"
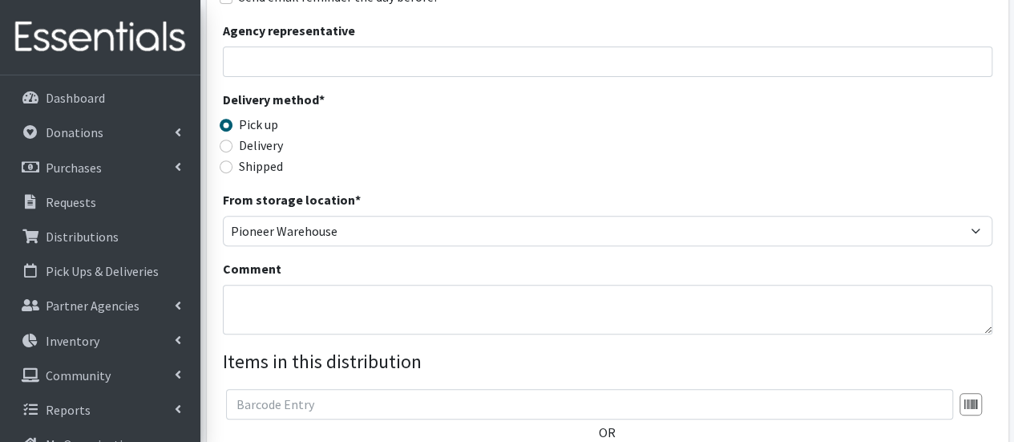
scroll to position [321, 0]
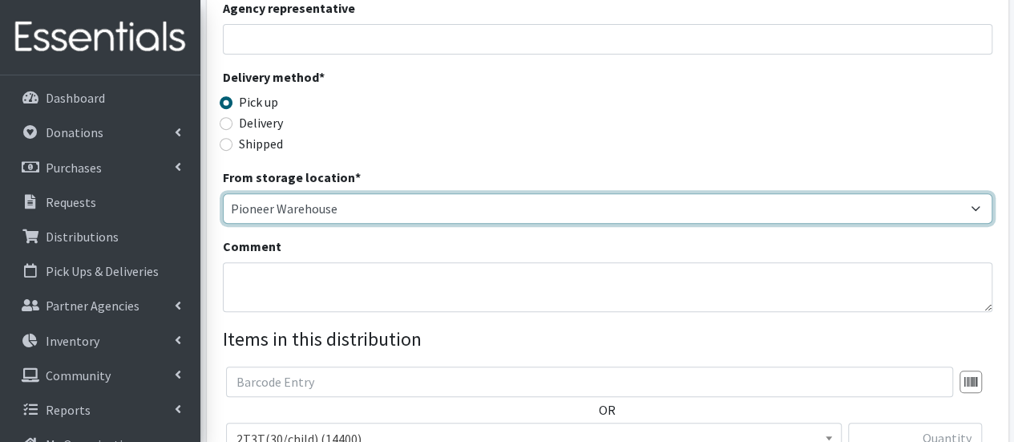
click at [334, 217] on select "Pioneer Warehouse TANF" at bounding box center [608, 208] width 770 height 30
select select "470"
click at [223, 193] on select "Pioneer Warehouse TANF" at bounding box center [608, 208] width 770 height 30
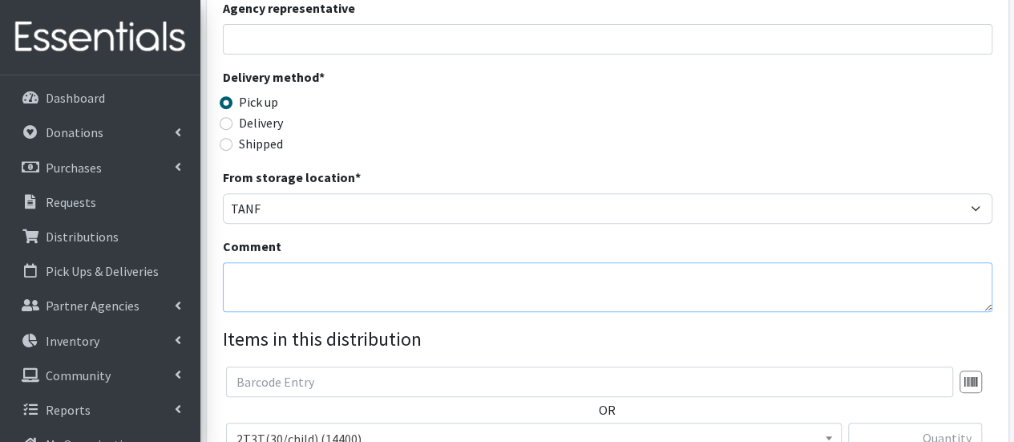
click at [308, 285] on textarea "Comment" at bounding box center [608, 287] width 770 height 50
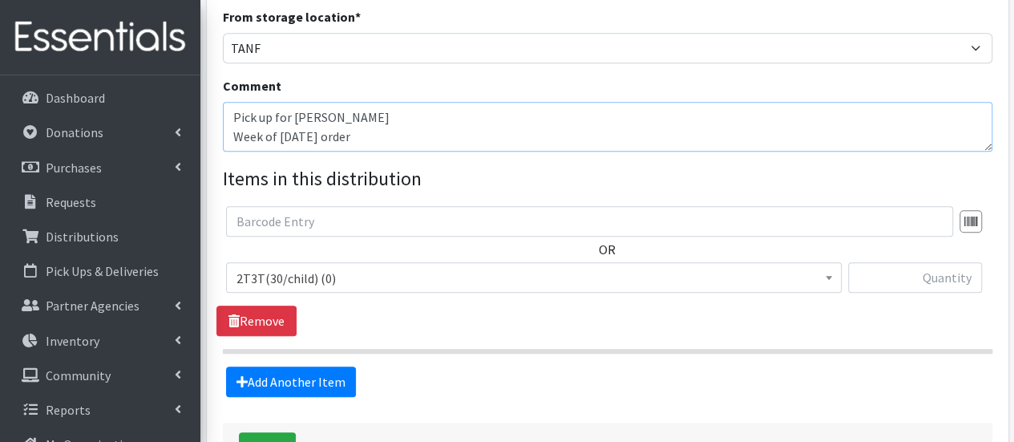
type textarea "Pick up for [PERSON_NAME] Week of [DATE] order"
click at [338, 277] on span "2T3T(30/child) (0)" at bounding box center [534, 278] width 595 height 22
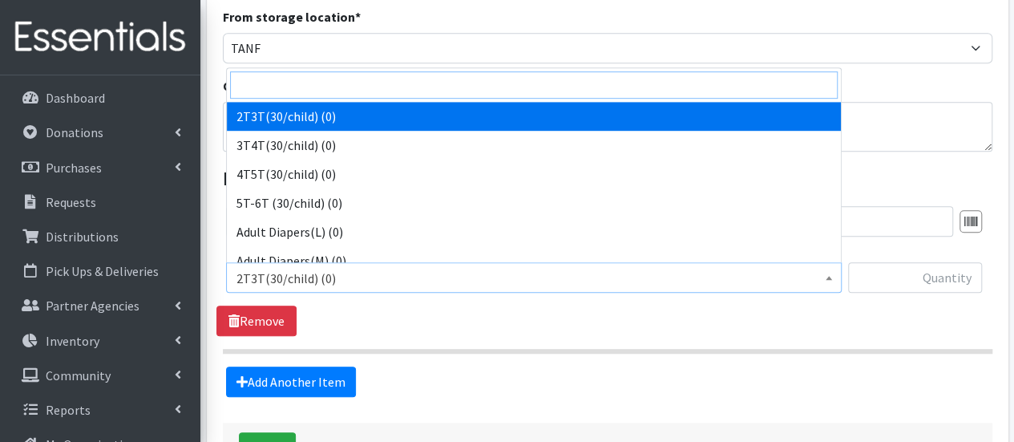
click at [324, 89] on input "search" at bounding box center [534, 84] width 608 height 27
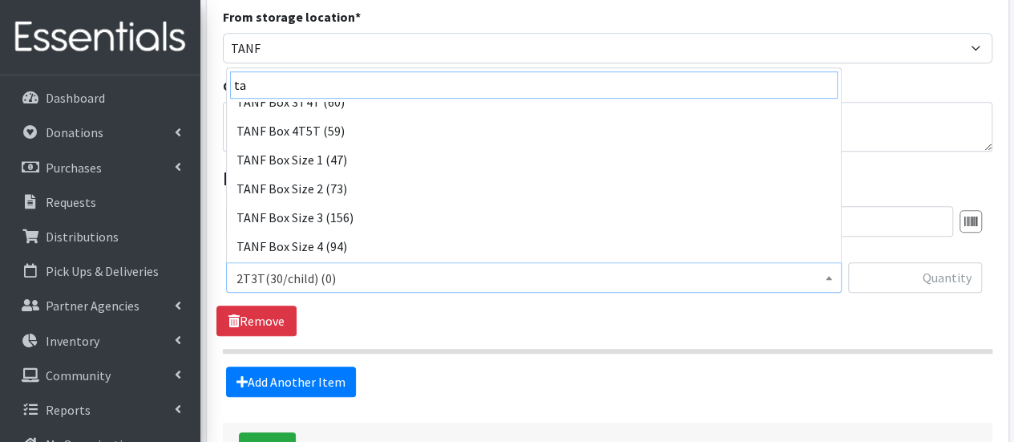
scroll to position [160, 0]
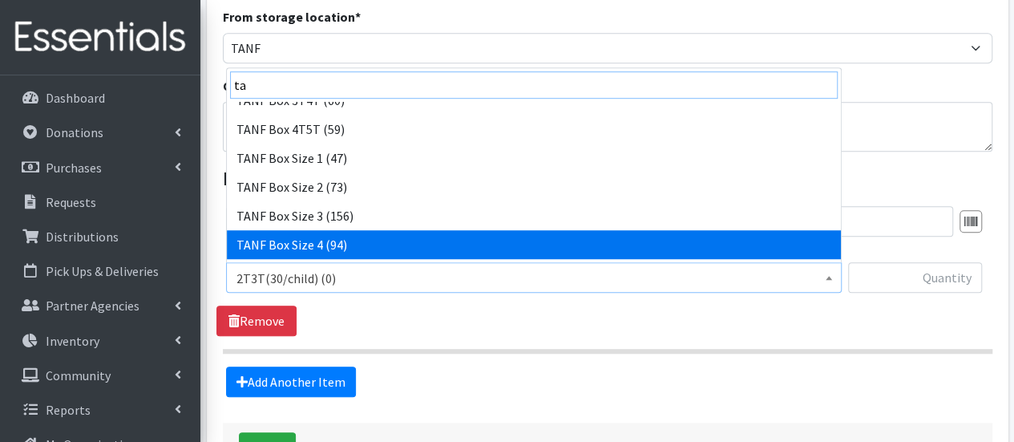
type input "ta"
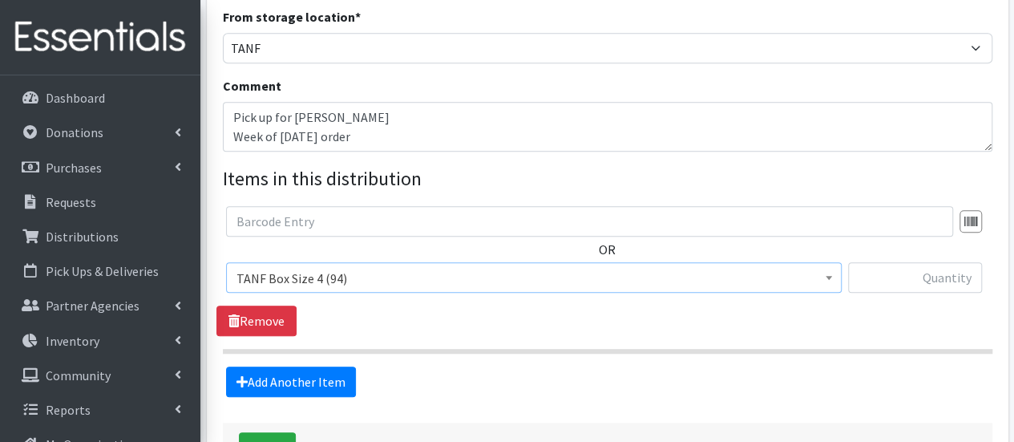
select select "15524"
click at [869, 278] on input "text" at bounding box center [915, 277] width 134 height 30
type input "1"
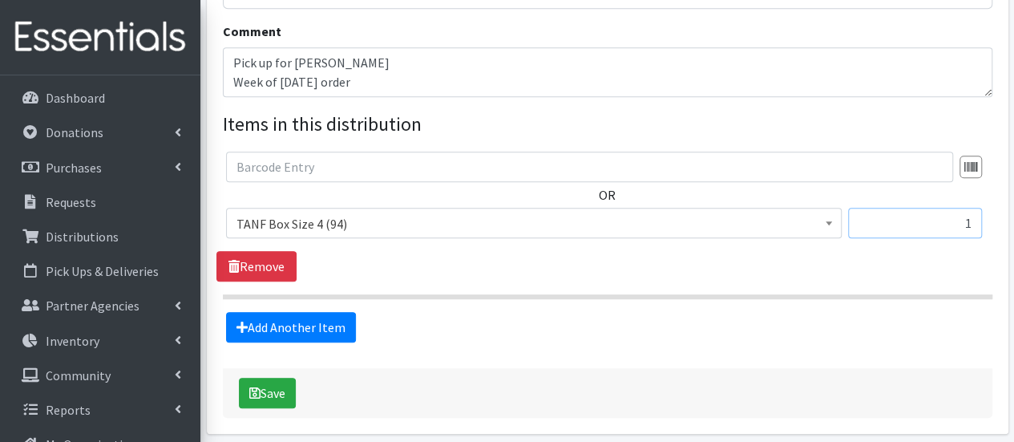
scroll to position [561, 0]
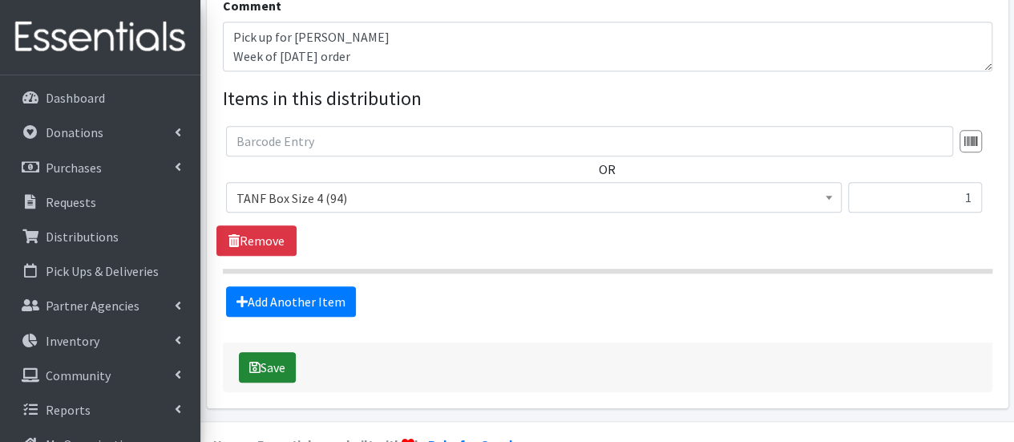
click at [293, 367] on button "Save" at bounding box center [267, 367] width 57 height 30
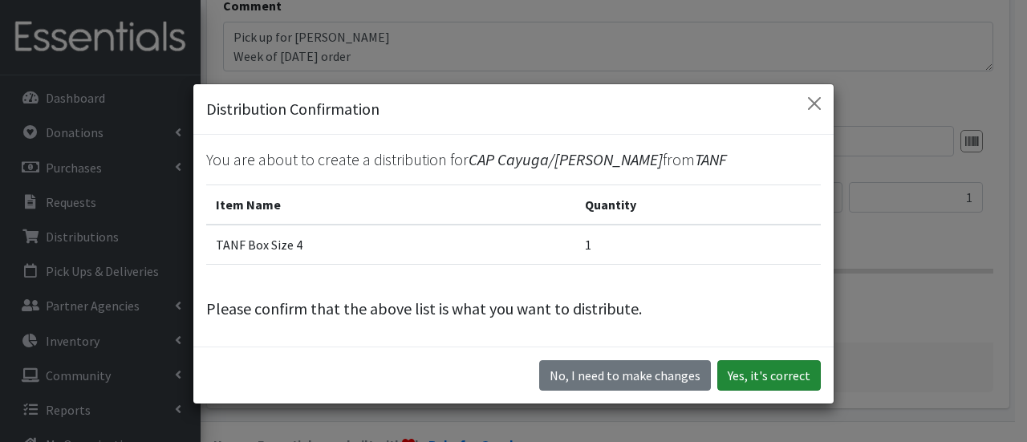
click at [743, 379] on button "Yes, it's correct" at bounding box center [768, 375] width 103 height 30
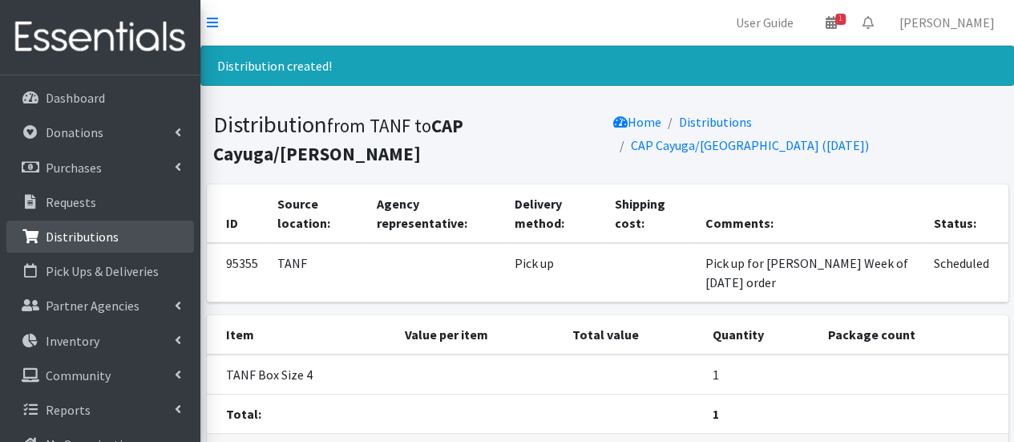
click at [122, 242] on link "Distributions" at bounding box center [100, 237] width 188 height 32
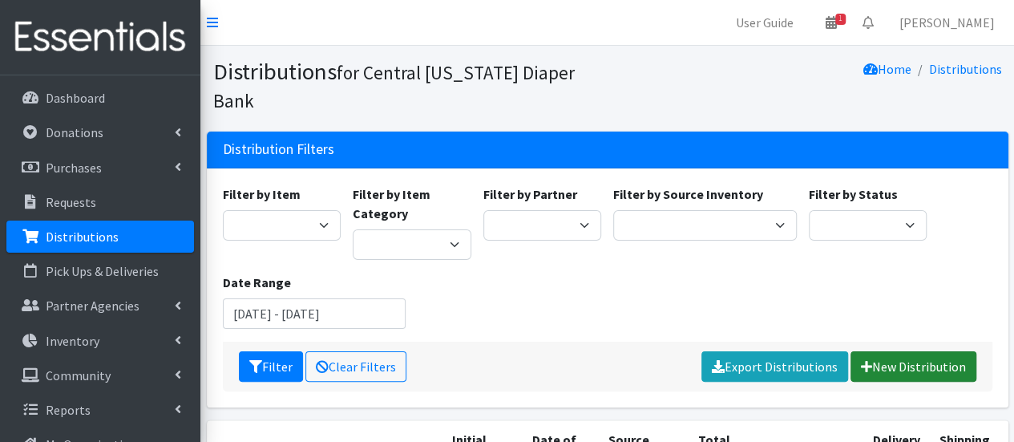
click at [937, 351] on link "New Distribution" at bounding box center [914, 366] width 126 height 30
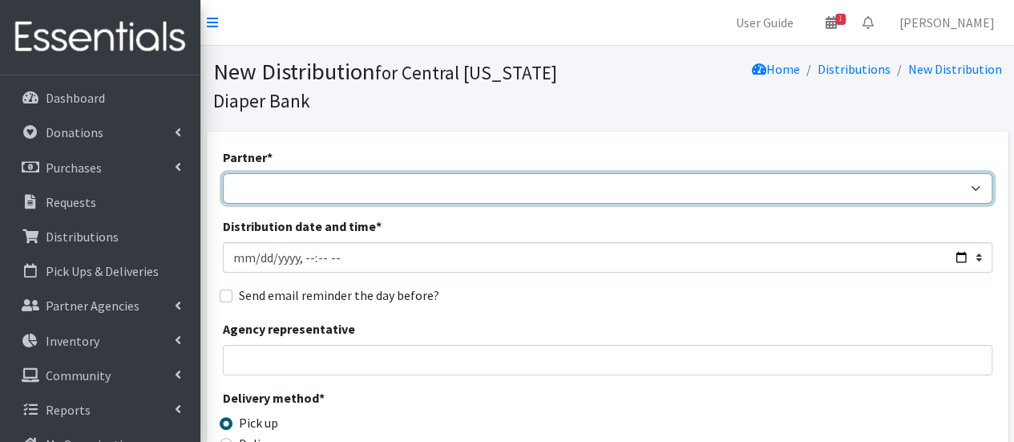
click at [395, 179] on select "[DEMOGRAPHIC_DATA] Baby Momma Association [DEMOGRAPHIC_DATA] Food Pantry [GEOGR…" at bounding box center [608, 188] width 770 height 30
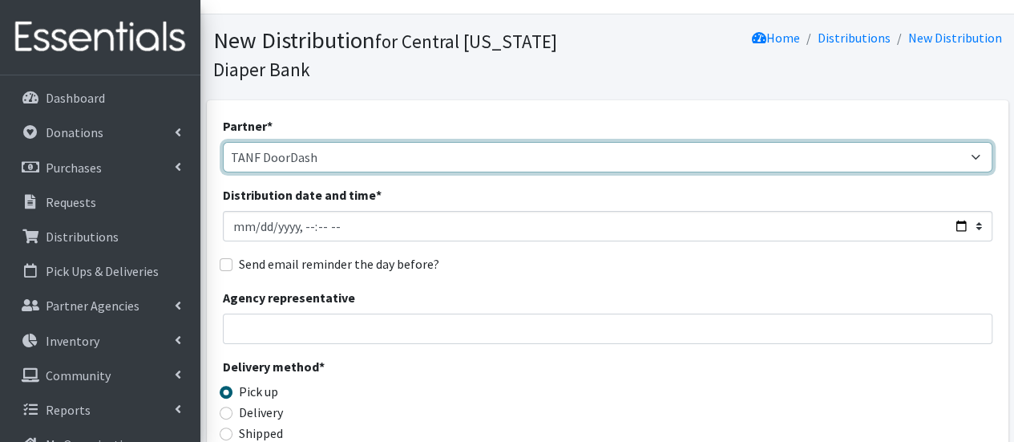
scroll to position [80, 0]
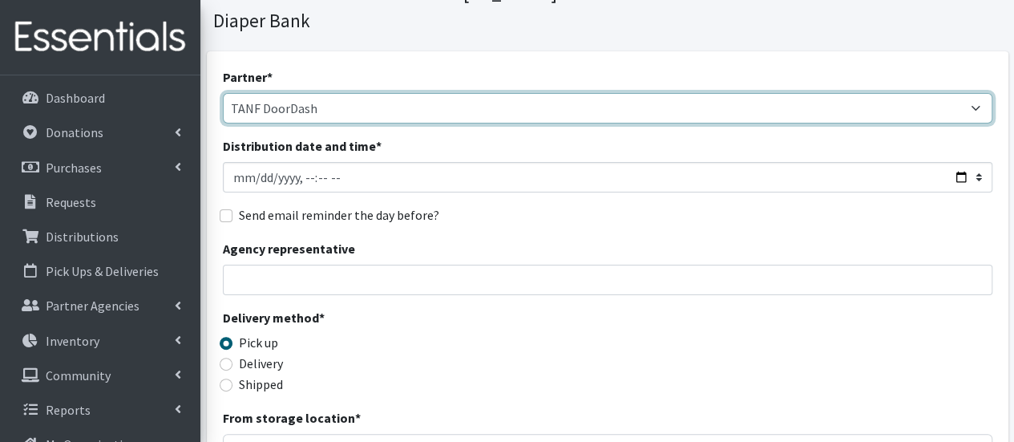
click at [418, 118] on select "[DEMOGRAPHIC_DATA] Baby Momma Association [DEMOGRAPHIC_DATA] Food Pantry [GEOGR…" at bounding box center [608, 108] width 770 height 30
select select "7140"
click at [223, 93] on select "[DEMOGRAPHIC_DATA] Baby Momma Association [DEMOGRAPHIC_DATA] Food Pantry [GEOGR…" at bounding box center [608, 108] width 770 height 30
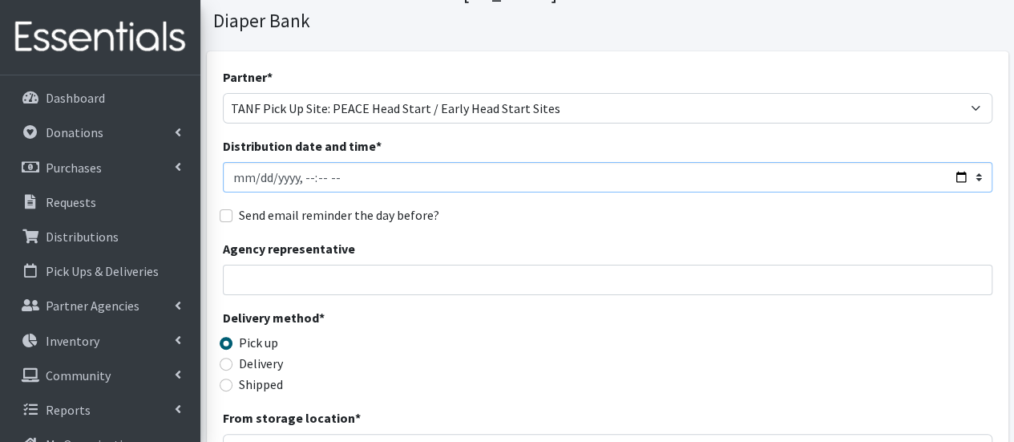
click at [252, 174] on input "Distribution date and time *" at bounding box center [608, 177] width 770 height 30
type input "2025-08-28T11:00"
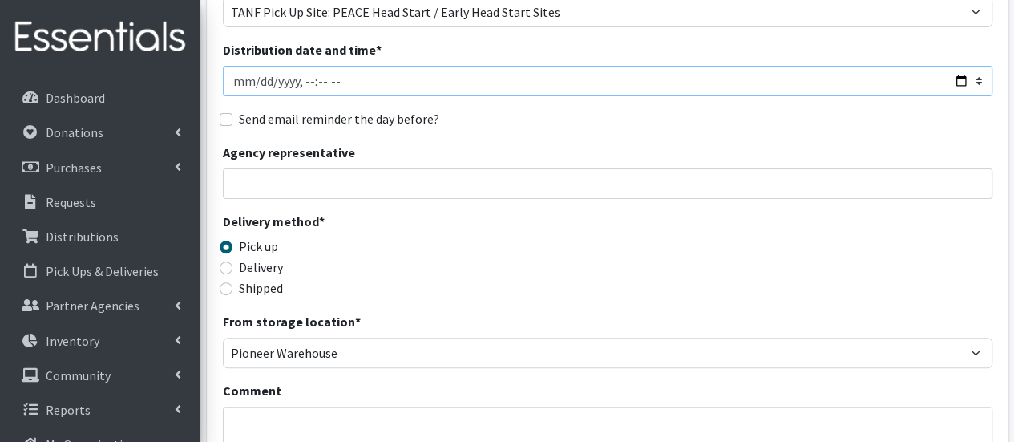
scroll to position [321, 0]
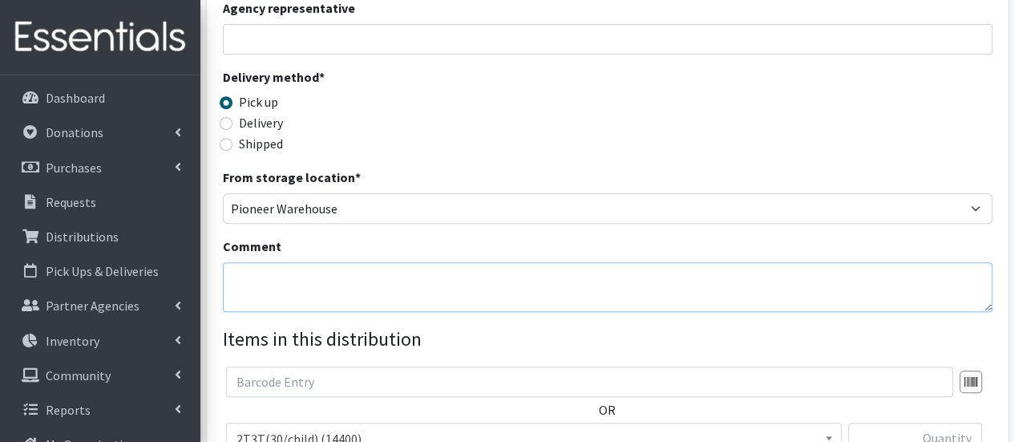
click at [278, 293] on textarea "Comment" at bounding box center [608, 287] width 770 height 50
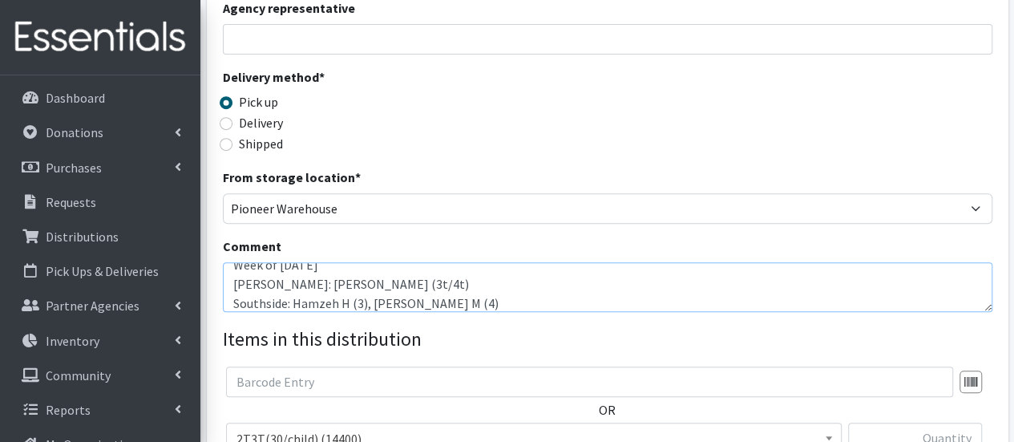
type textarea "Week of [DATE] [PERSON_NAME]: [PERSON_NAME] (3t/4t) Southside: Hamzeh H (3), [P…"
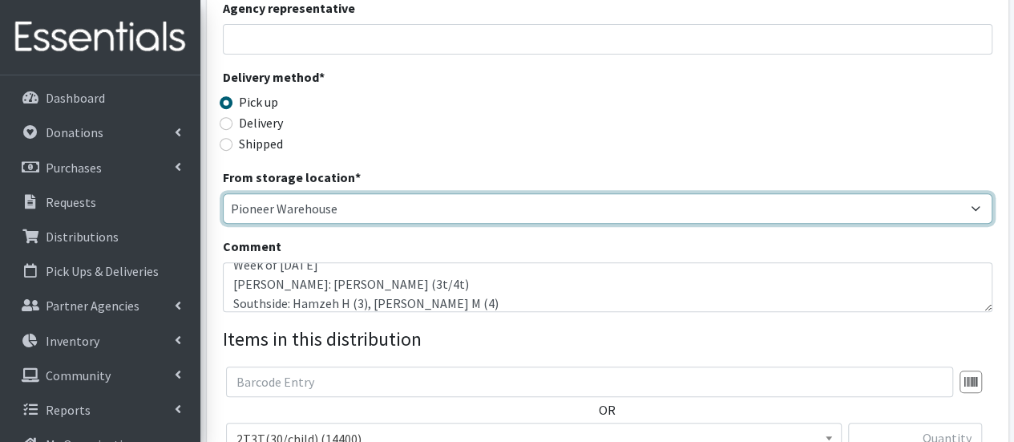
click at [348, 217] on select "Pioneer Warehouse TANF" at bounding box center [608, 208] width 770 height 30
select select "470"
click at [223, 193] on select "Pioneer Warehouse TANF" at bounding box center [608, 208] width 770 height 30
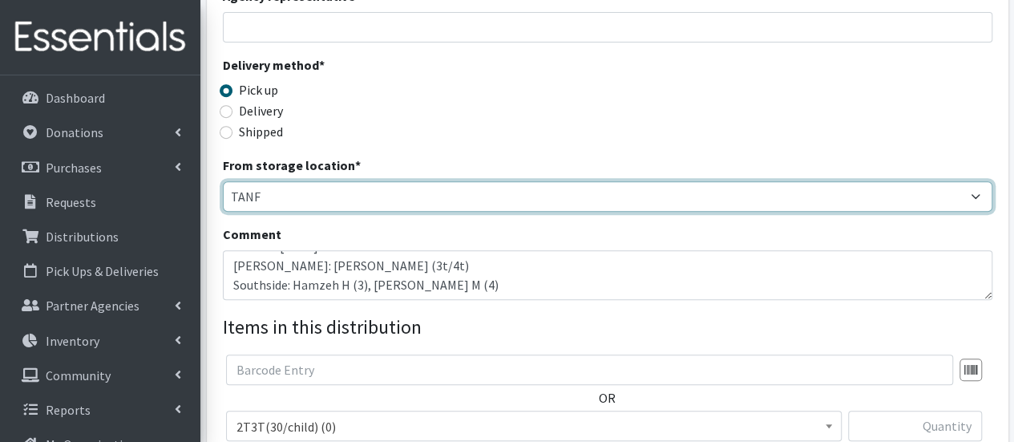
scroll to position [561, 0]
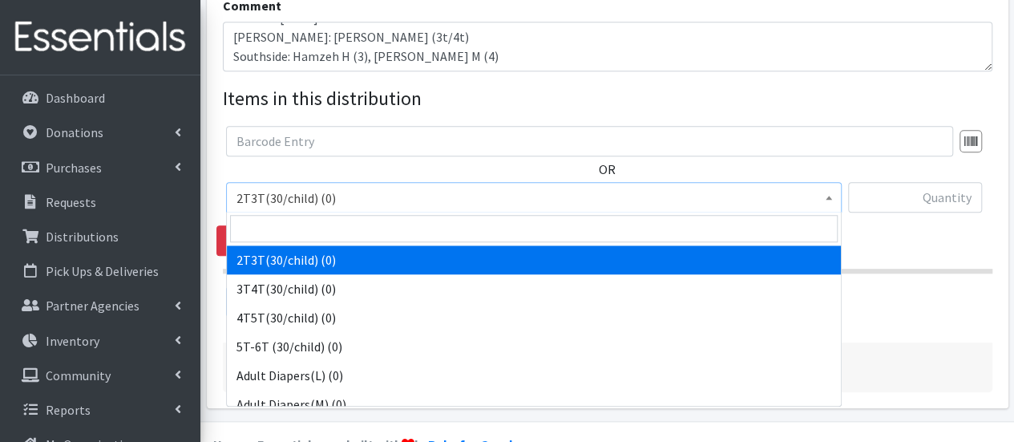
click at [368, 207] on span "2T3T(30/child) (0)" at bounding box center [534, 198] width 595 height 22
click at [354, 232] on input "search" at bounding box center [534, 228] width 608 height 27
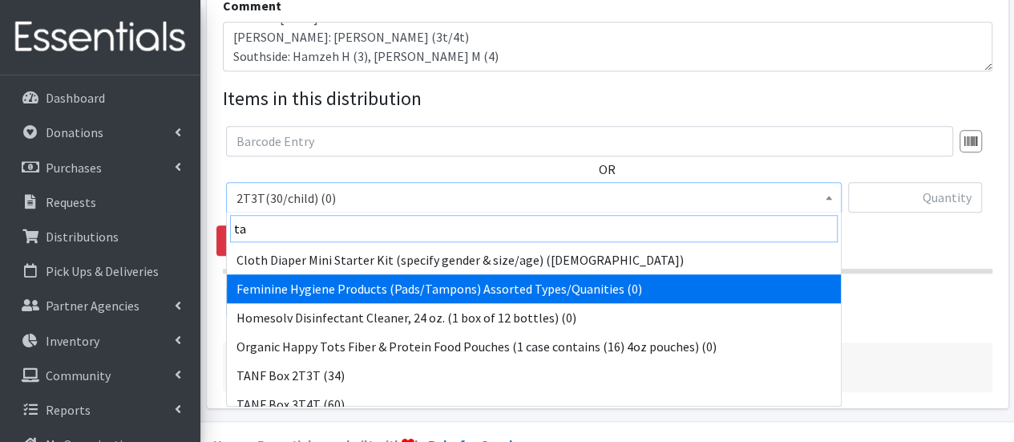
scroll to position [80, 0]
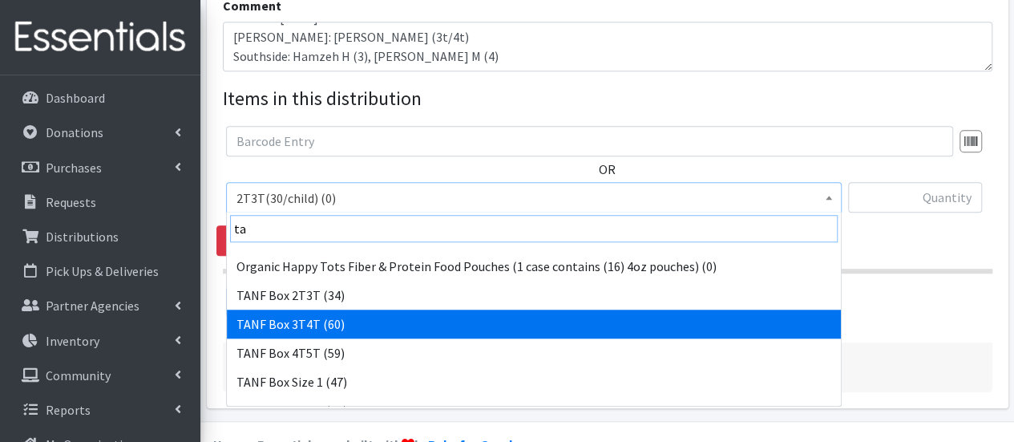
type input "ta"
select select "15529"
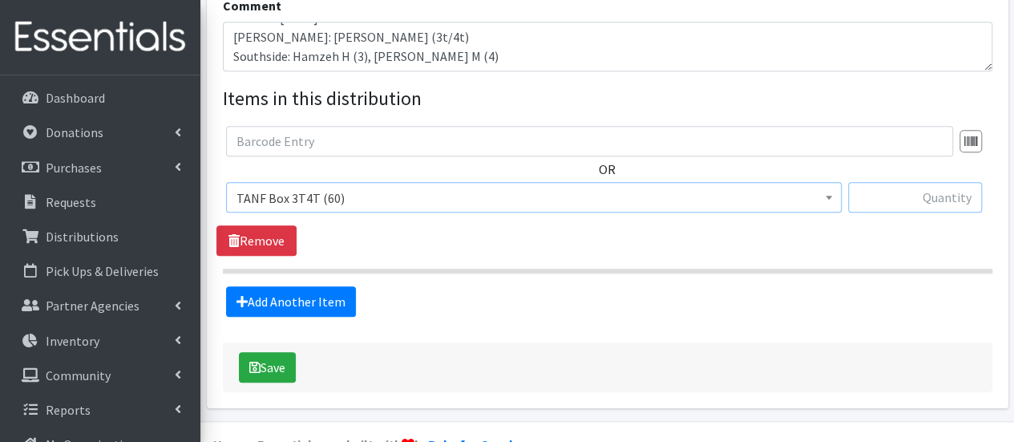
click at [901, 211] on input "text" at bounding box center [915, 197] width 134 height 30
type input "1"
click at [271, 311] on link "Add Another Item" at bounding box center [291, 301] width 130 height 30
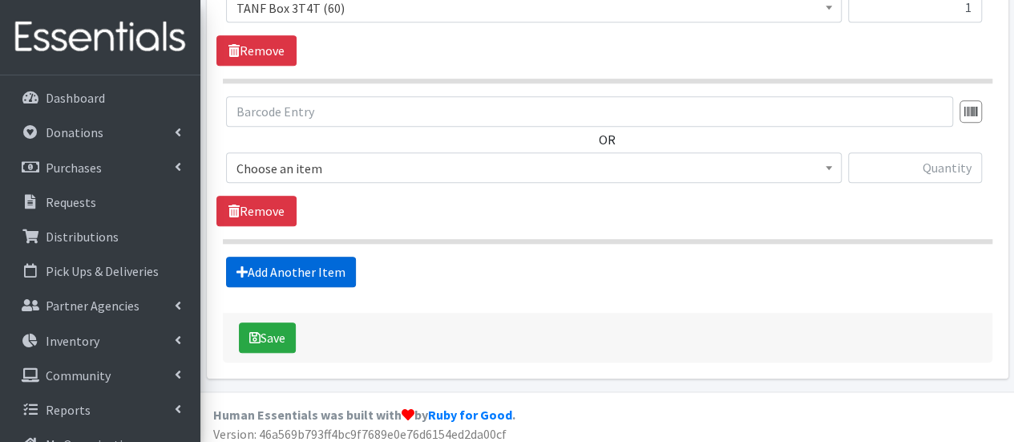
scroll to position [757, 0]
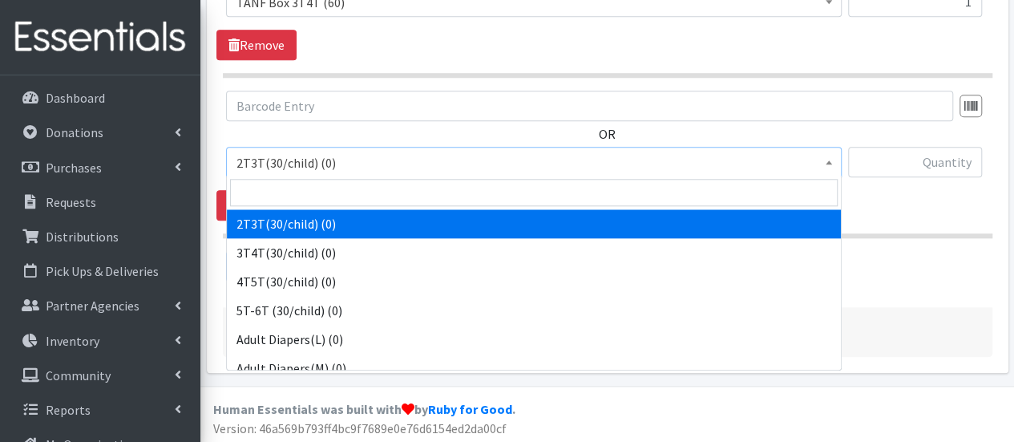
click at [292, 156] on span "2T3T(30/child) (0)" at bounding box center [534, 163] width 595 height 22
click at [298, 196] on input "search" at bounding box center [534, 192] width 608 height 27
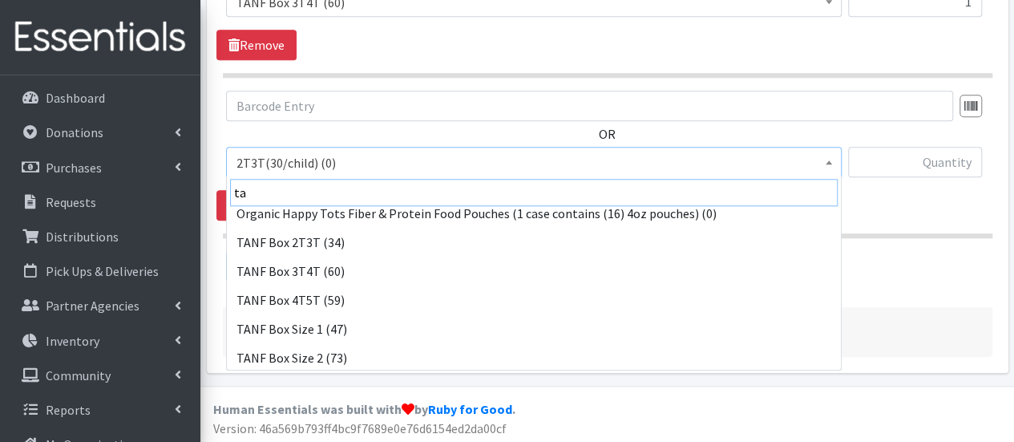
scroll to position [241, 0]
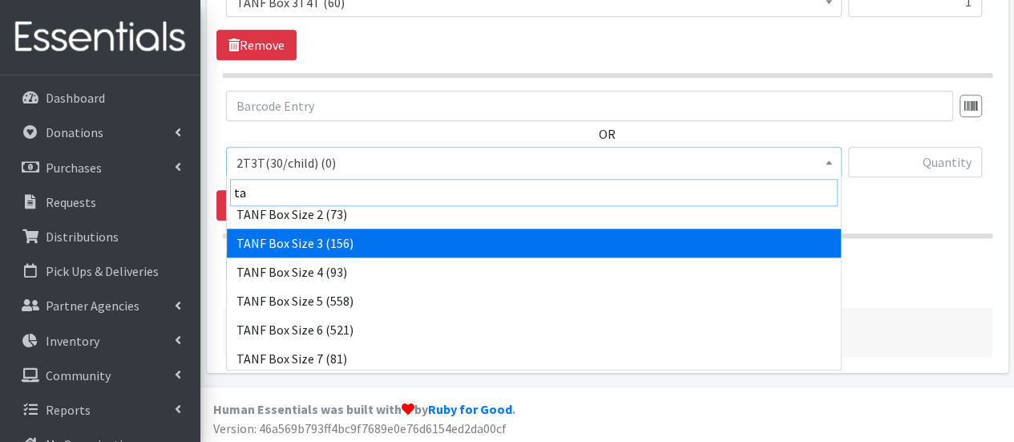
type input "ta"
select select "15523"
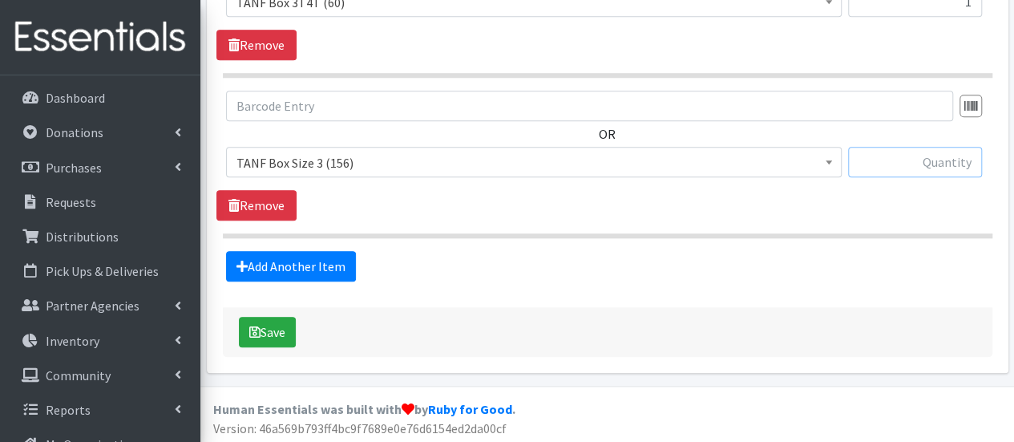
click at [940, 165] on input "text" at bounding box center [915, 162] width 134 height 30
type input "1"
click at [292, 257] on link "Add Another Item" at bounding box center [291, 266] width 130 height 30
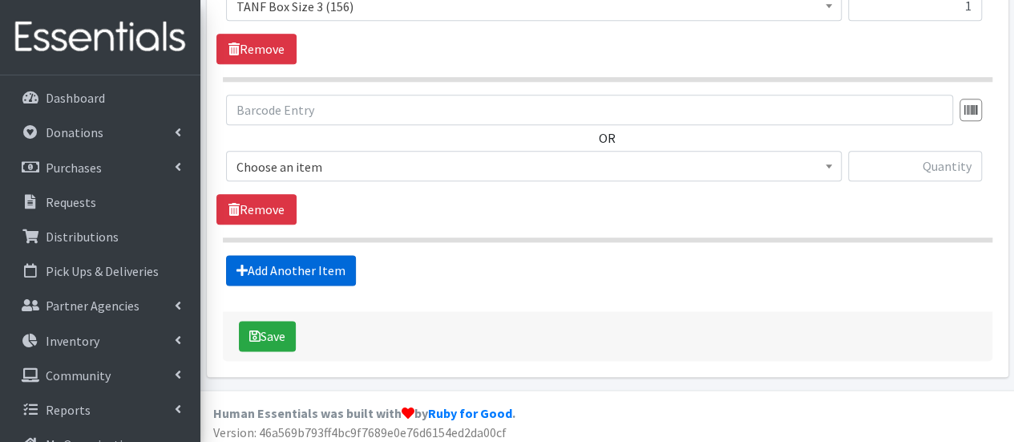
scroll to position [917, 0]
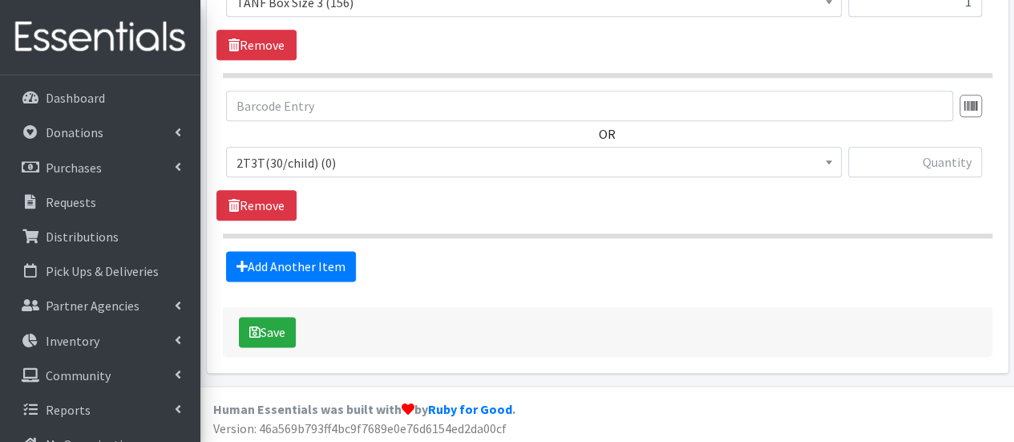
click at [316, 164] on span "2T3T(30/child) (0)" at bounding box center [534, 163] width 595 height 22
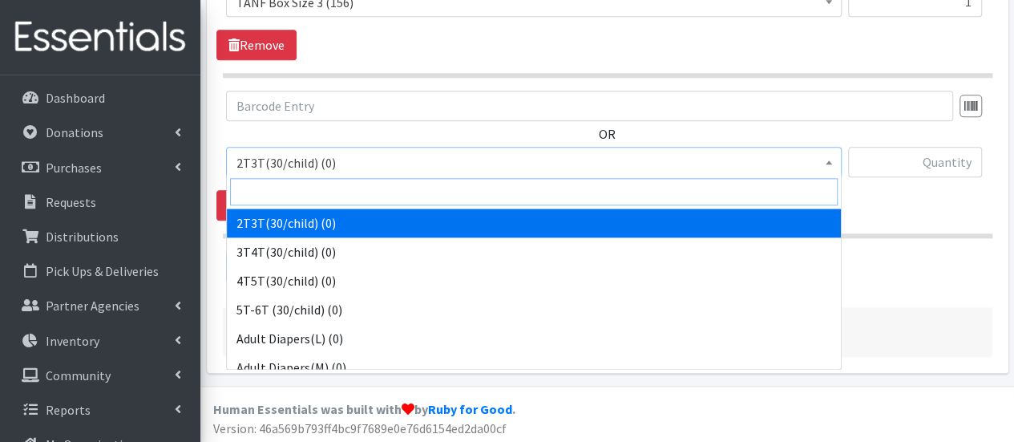
click at [319, 204] on input "search" at bounding box center [534, 191] width 608 height 27
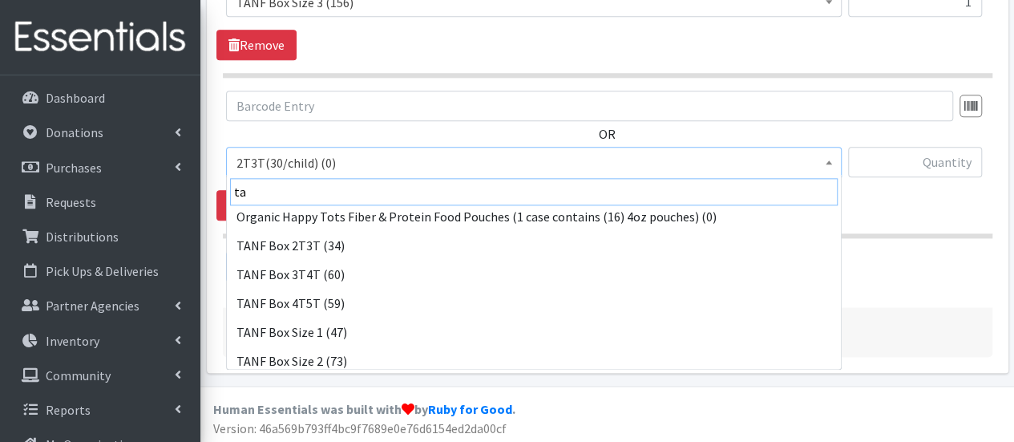
scroll to position [160, 0]
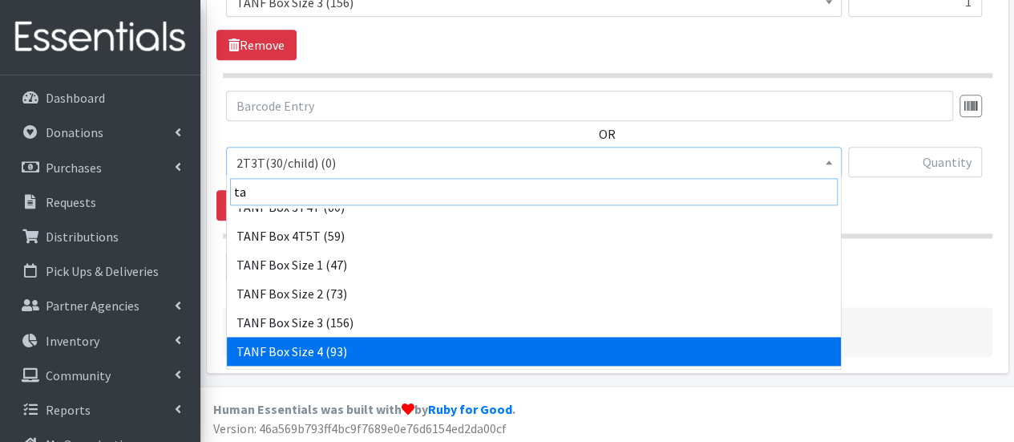
type input "ta"
select select "15524"
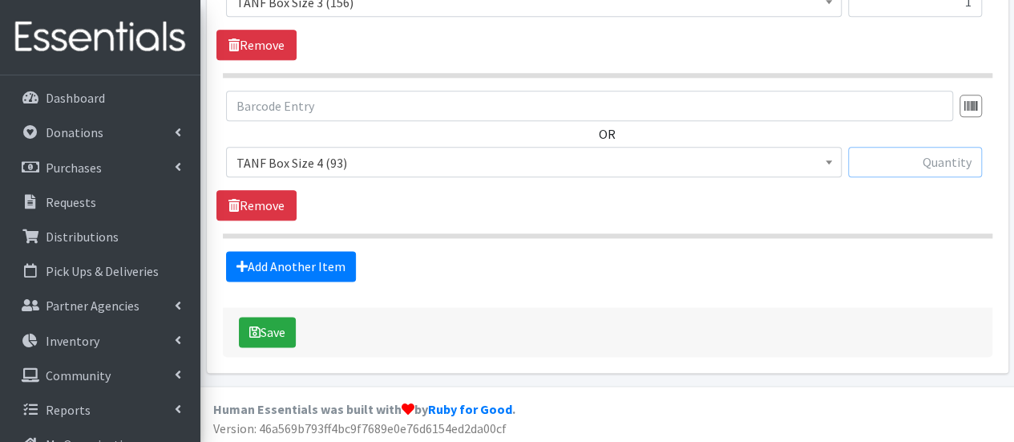
click at [931, 164] on input "text" at bounding box center [915, 162] width 134 height 30
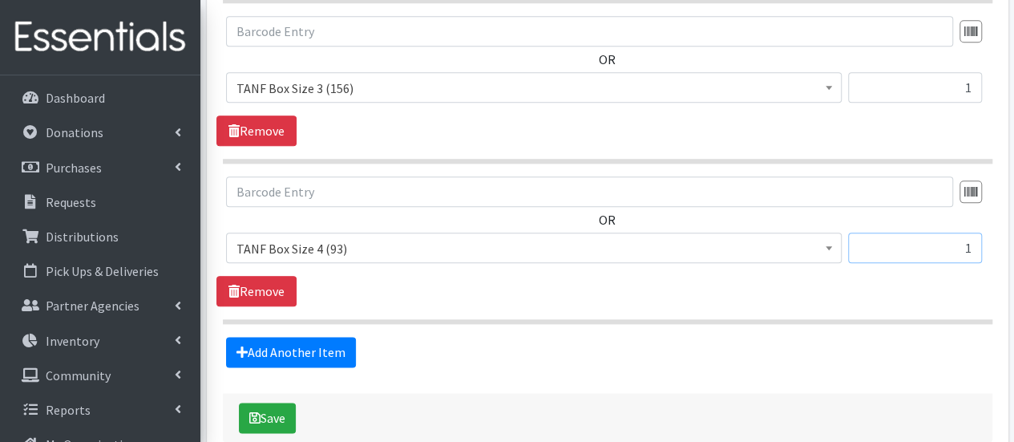
scroll to position [917, 0]
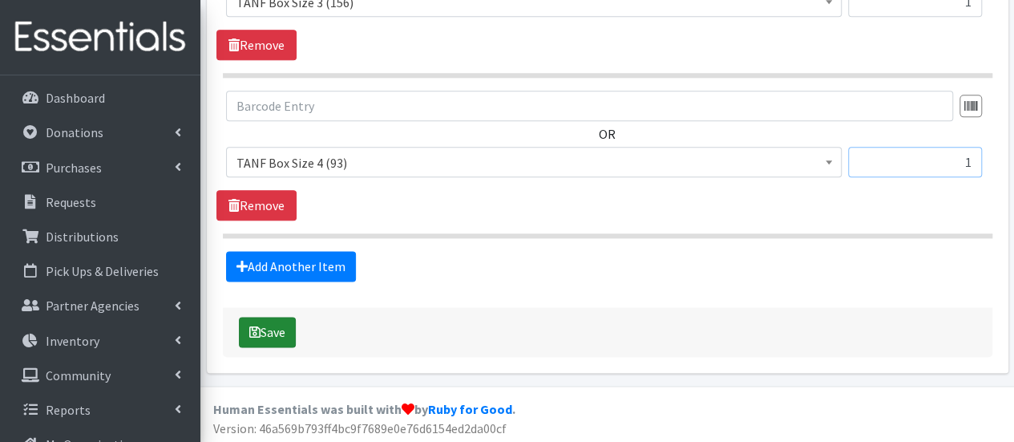
type input "1"
click at [268, 339] on button "Save" at bounding box center [267, 332] width 57 height 30
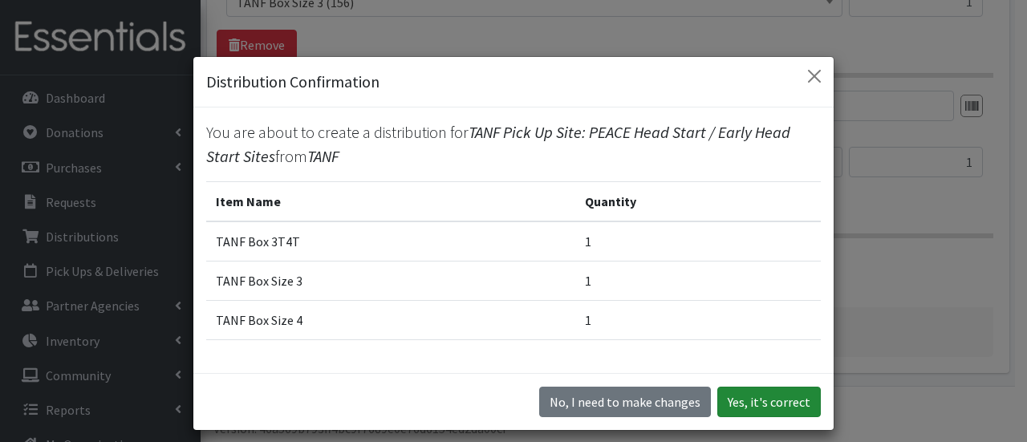
click at [754, 392] on button "Yes, it's correct" at bounding box center [768, 402] width 103 height 30
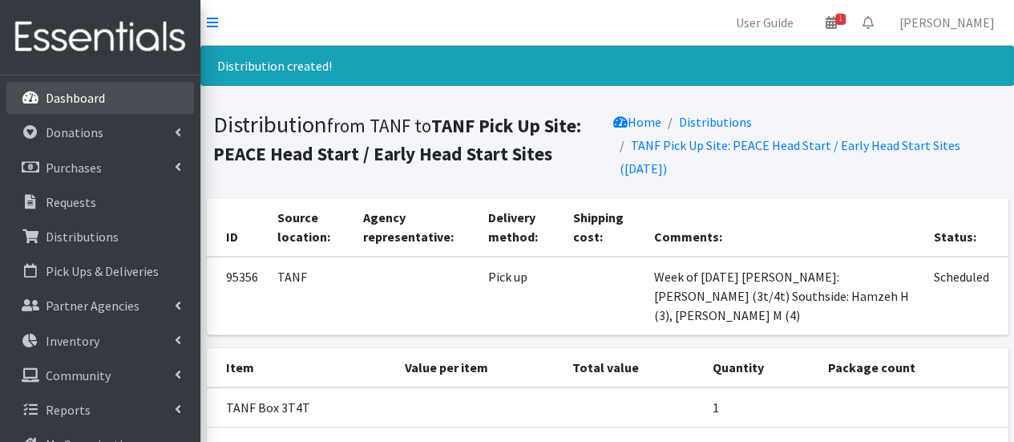
click at [123, 104] on link "Dashboard" at bounding box center [100, 98] width 188 height 32
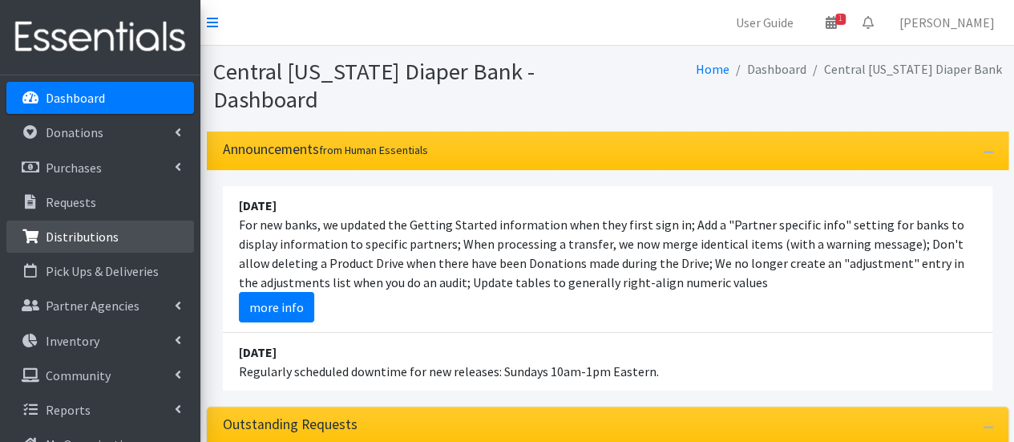
click at [114, 243] on p "Distributions" at bounding box center [82, 237] width 73 height 16
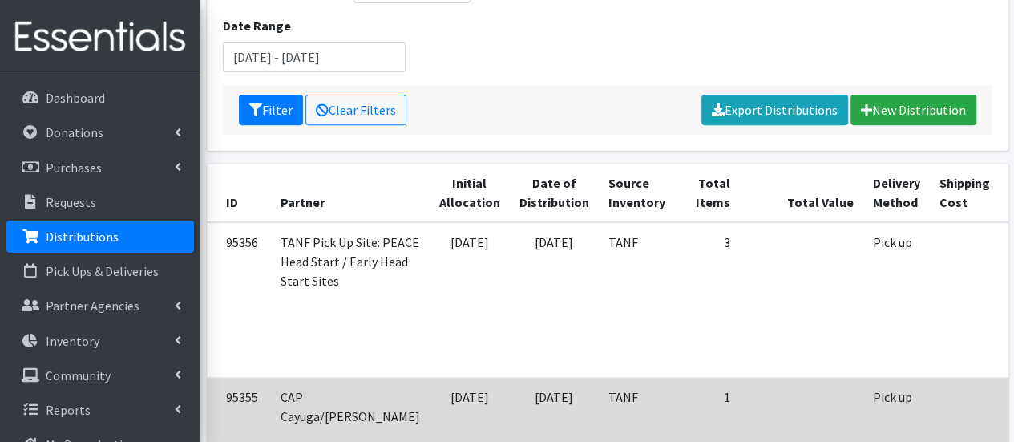
scroll to position [401, 0]
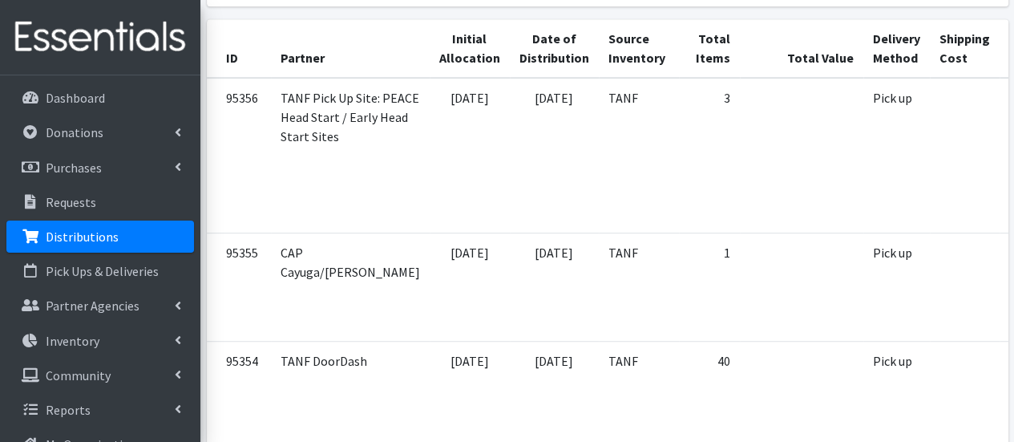
click at [140, 242] on link "Distributions" at bounding box center [100, 237] width 188 height 32
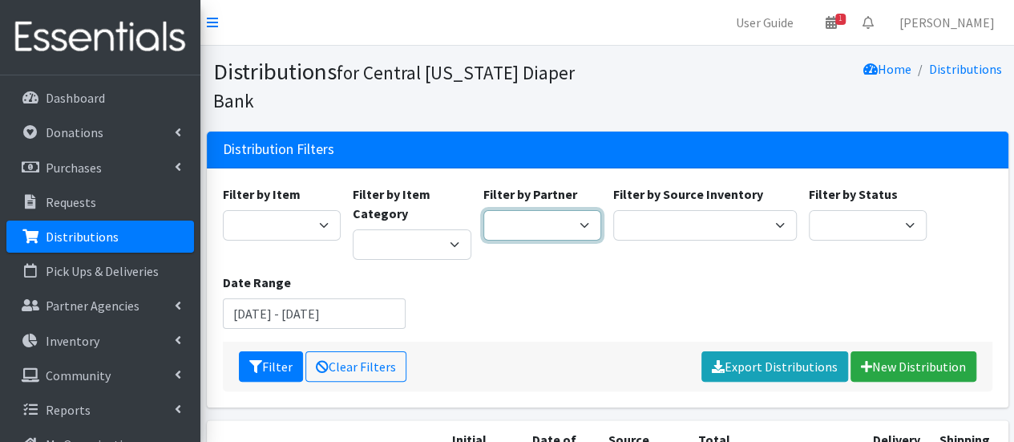
click at [581, 210] on select "[DEMOGRAPHIC_DATA] Baby Momma Association [DEMOGRAPHIC_DATA] Food Pantry [GEOGR…" at bounding box center [543, 225] width 119 height 30
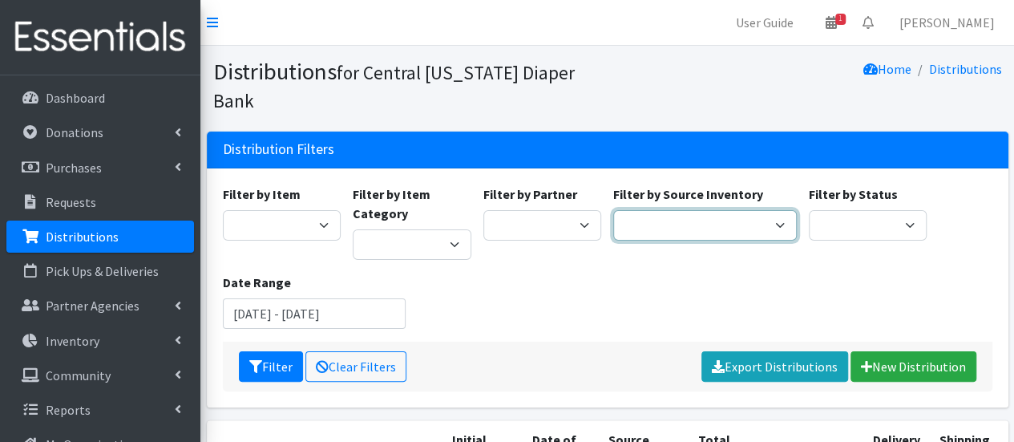
click at [662, 210] on select "Pioneer Warehouse TANF" at bounding box center [705, 225] width 184 height 30
select select "470"
click at [613, 210] on select "Pioneer Warehouse TANF" at bounding box center [705, 225] width 184 height 30
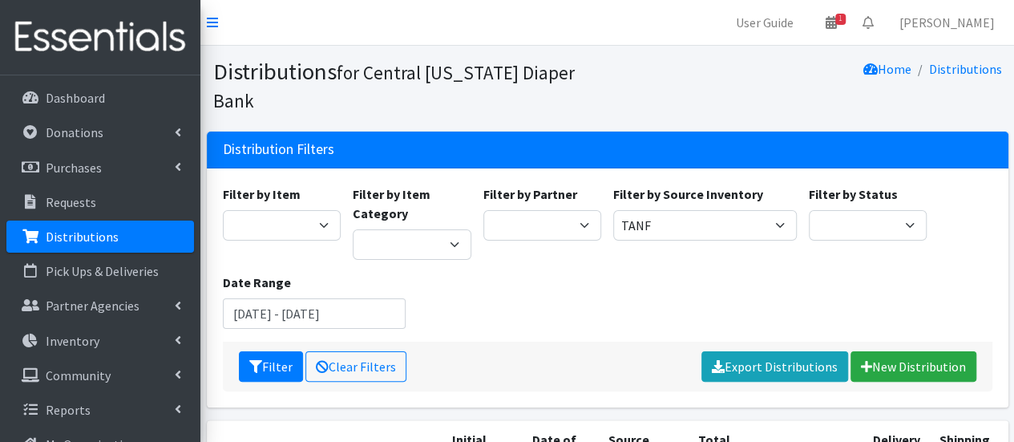
click at [259, 354] on div "Filter Clear Filters Export Distributions New Distribution" at bounding box center [608, 367] width 770 height 50
click at [276, 351] on button "Filter" at bounding box center [271, 366] width 64 height 30
click at [266, 351] on button "Filter" at bounding box center [271, 366] width 64 height 30
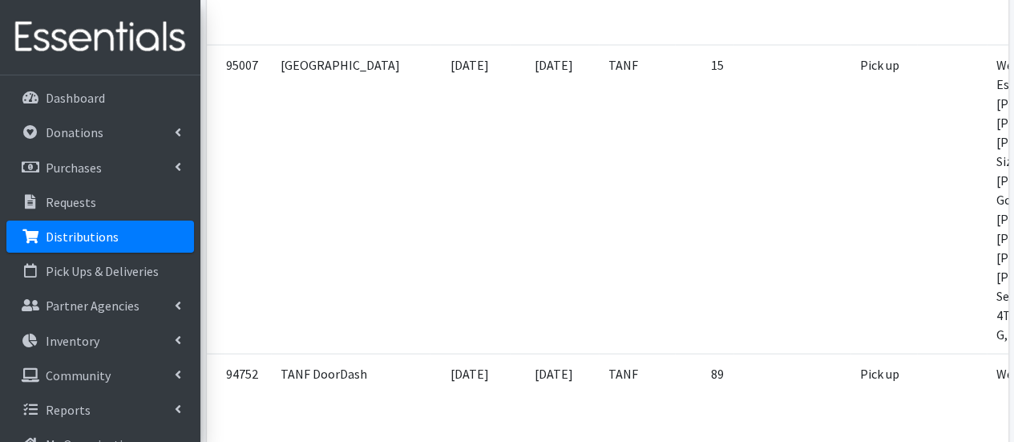
scroll to position [1524, 0]
